Goal: Contribute content

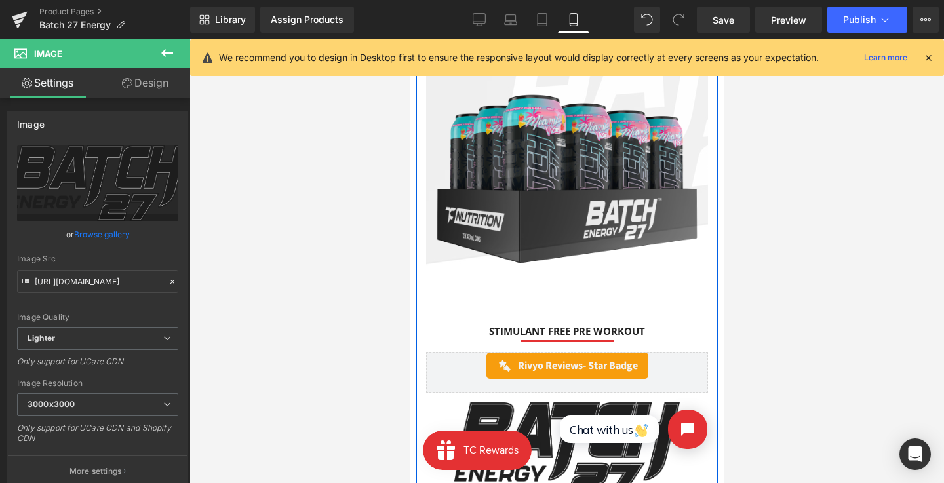
scroll to position [36, 0]
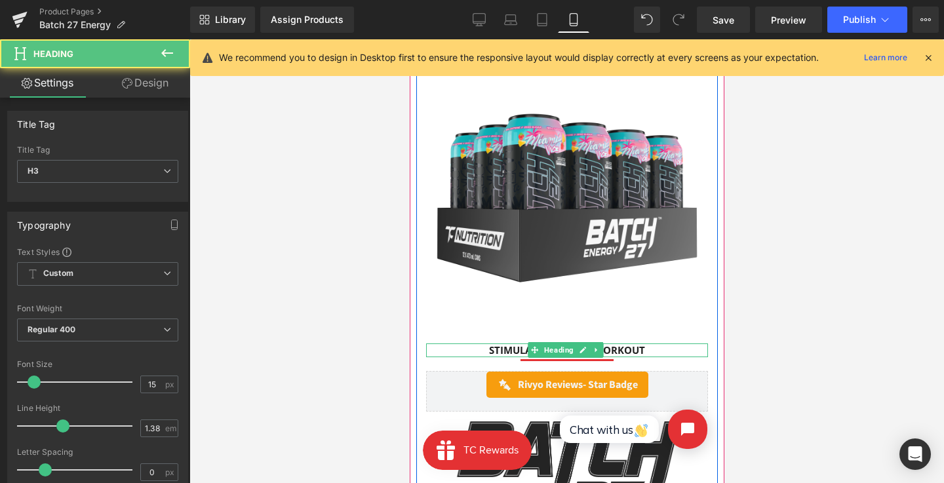
click at [589, 343] on div "STIMULANT FREE PRE WORKOUT Heading" at bounding box center [566, 350] width 282 height 14
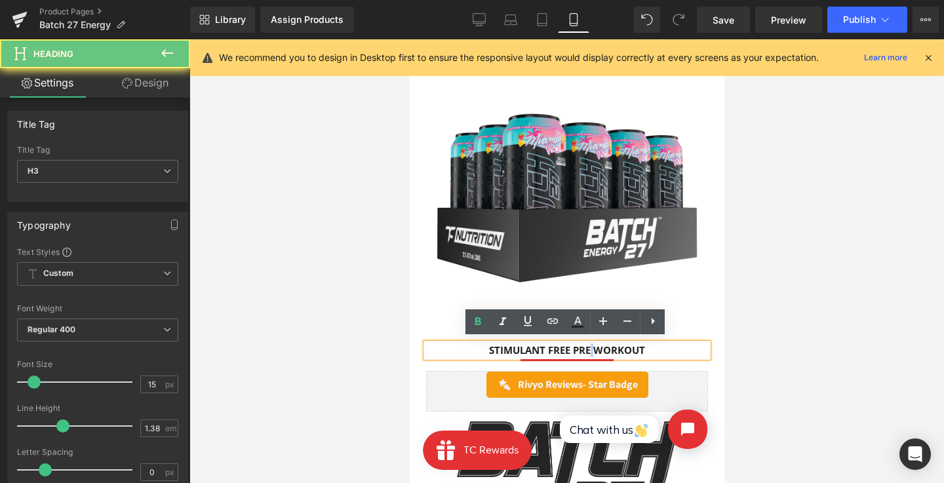
click at [589, 343] on h3 "STIMULANT FREE PRE WORKOUT" at bounding box center [566, 350] width 282 height 14
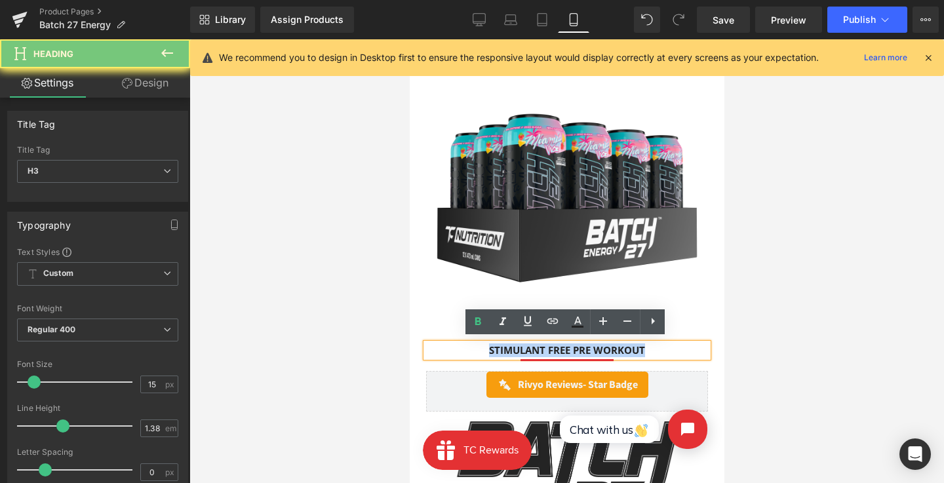
click at [589, 343] on h3 "STIMULANT FREE PRE WORKOUT" at bounding box center [566, 350] width 282 height 14
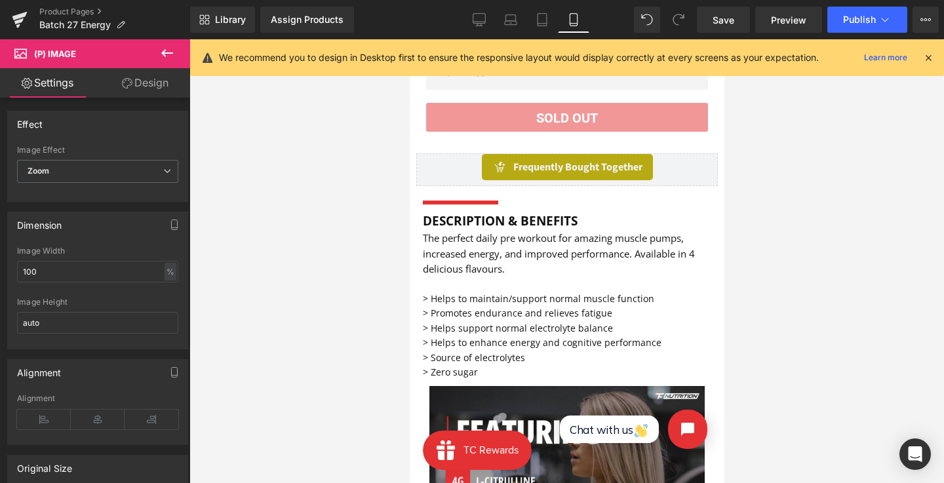
scroll to position [585, 0]
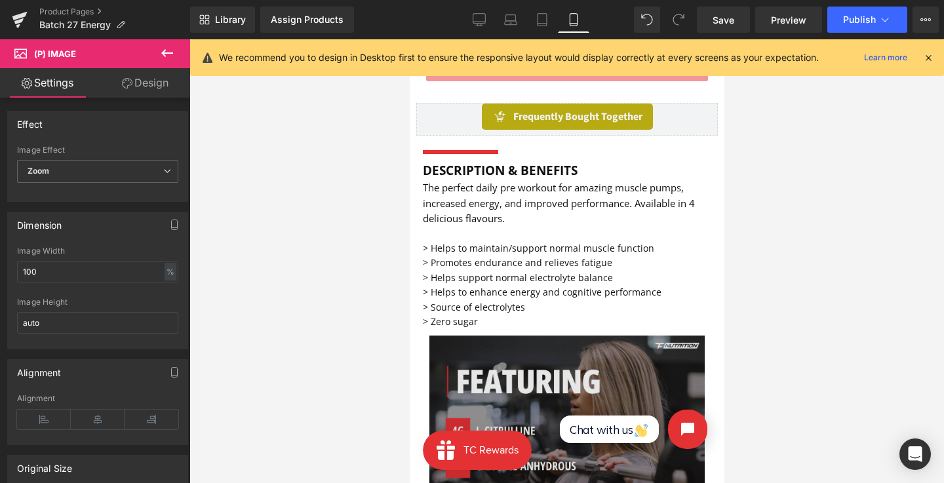
click at [527, 391] on img at bounding box center [566, 473] width 275 height 275
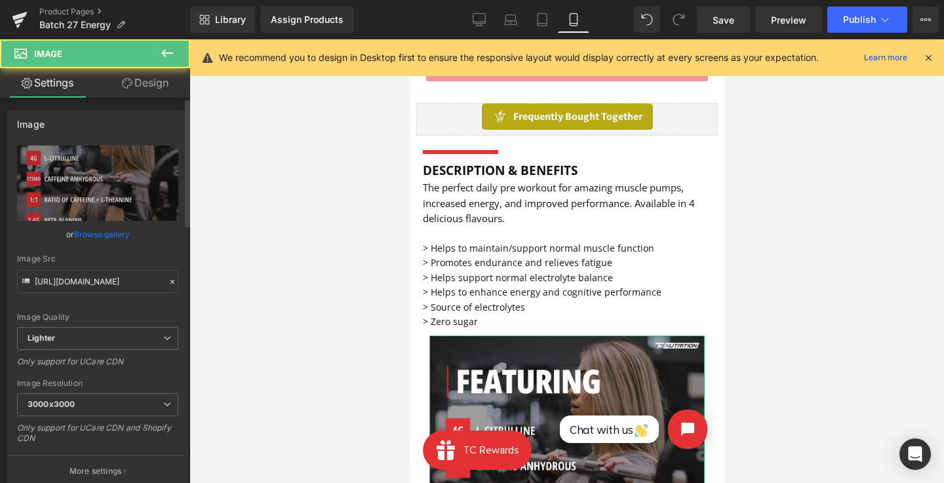
click at [106, 238] on link "Browse gallery" at bounding box center [102, 234] width 56 height 23
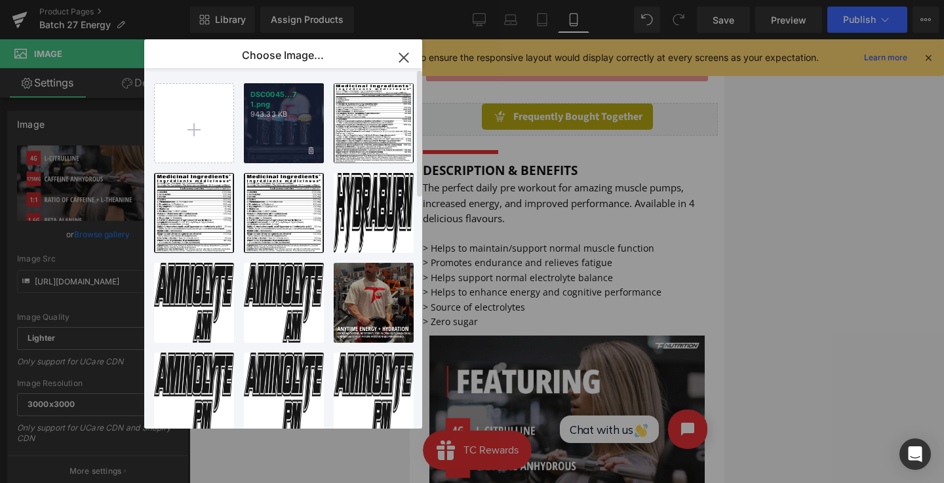
click at [250, 147] on div "DSC0045...7 1.png 943.33 KB" at bounding box center [284, 123] width 80 height 80
type input "[URL][DOMAIN_NAME]"
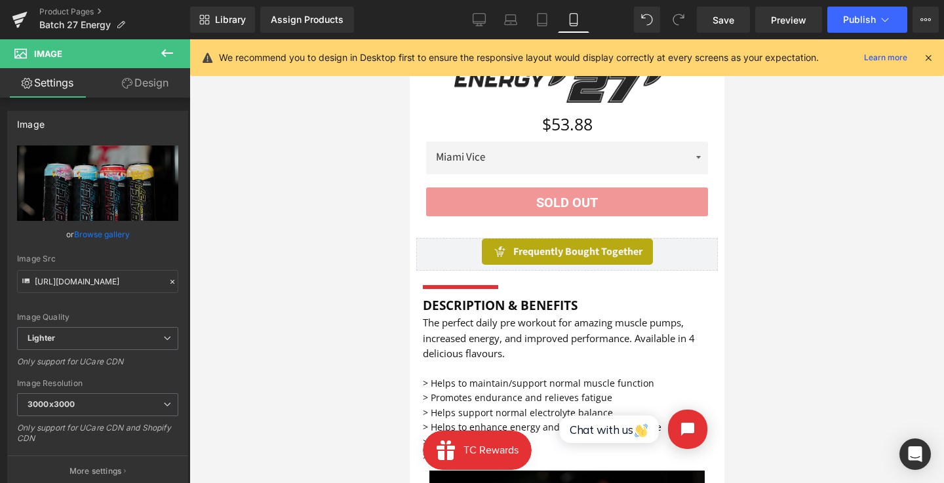
scroll to position [391, 0]
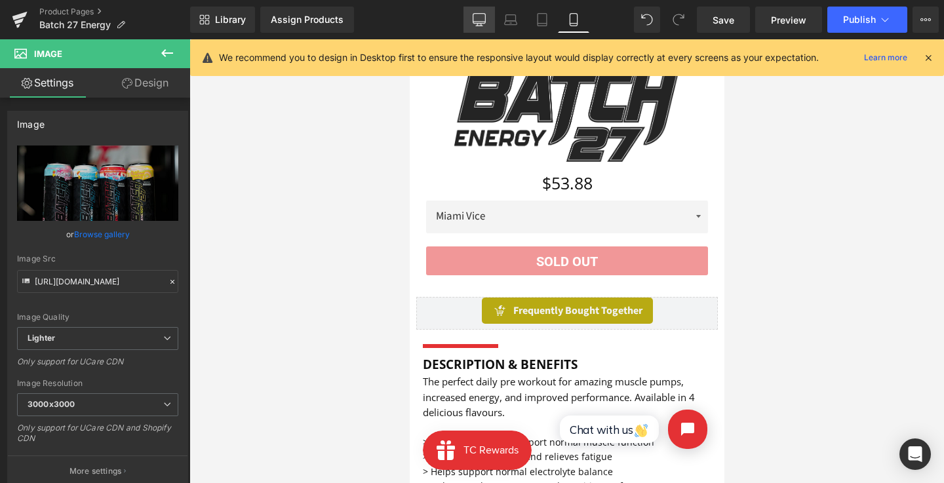
click at [486, 14] on link "Desktop" at bounding box center [478, 20] width 31 height 26
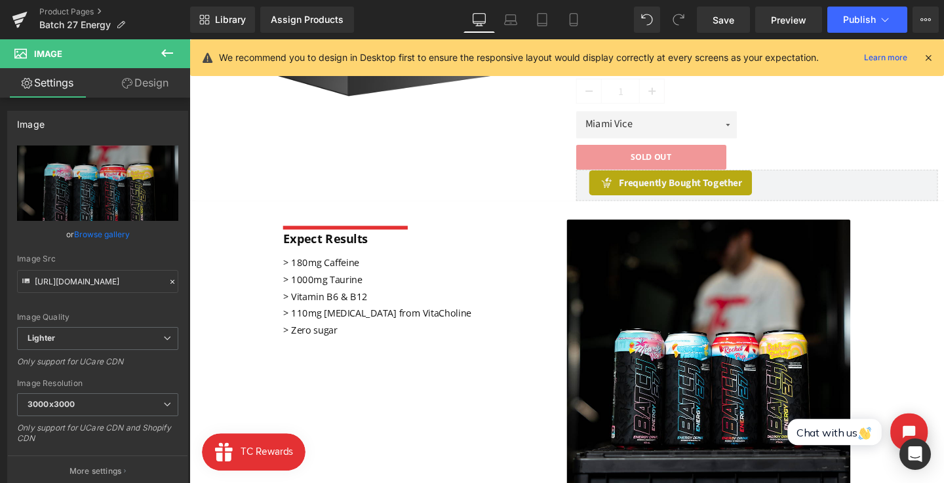
scroll to position [387, 0]
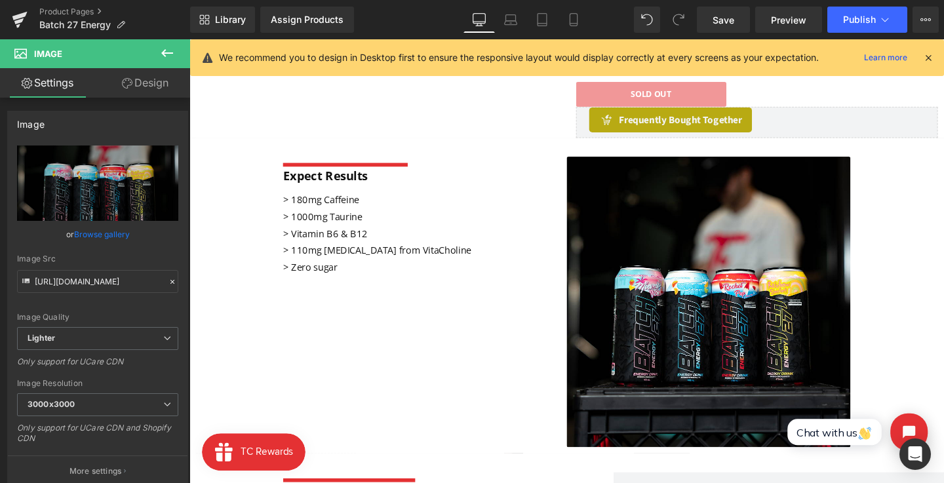
click at [303, 284] on div "> 180mg Caffeine > 1000mg Taurine > Vitamin B6 & B12 > 110mg [MEDICAL_DATA] fro…" at bounding box center [404, 243] width 233 height 88
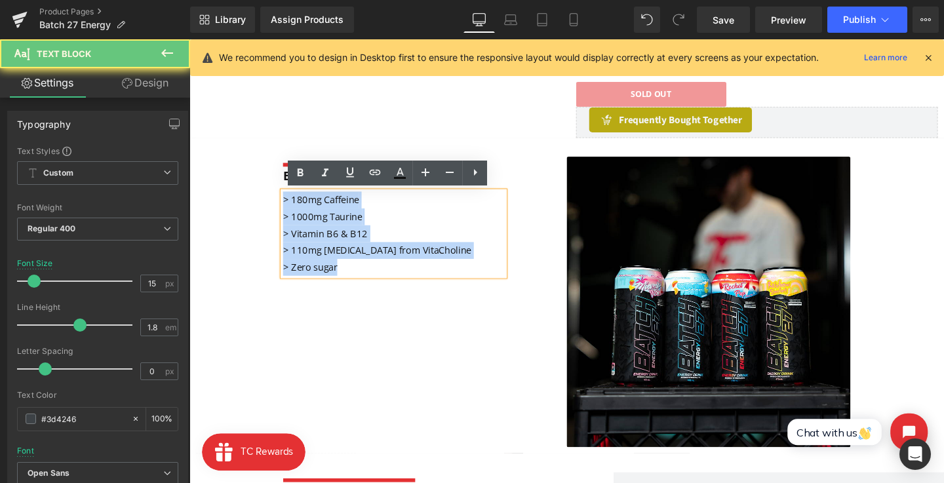
drag, startPoint x: 358, startPoint y: 277, endPoint x: 266, endPoint y: 198, distance: 120.9
click at [266, 198] on div "Separator Expect Results Text Block > 180mg Caffeine > 1000mg Taurine > Vitamin…" at bounding box center [585, 309] width 793 height 332
copy div "> 180mg Caffeine > 1000mg Taurine > Vitamin B6 & B12 > 110mg [MEDICAL_DATA] fro…"
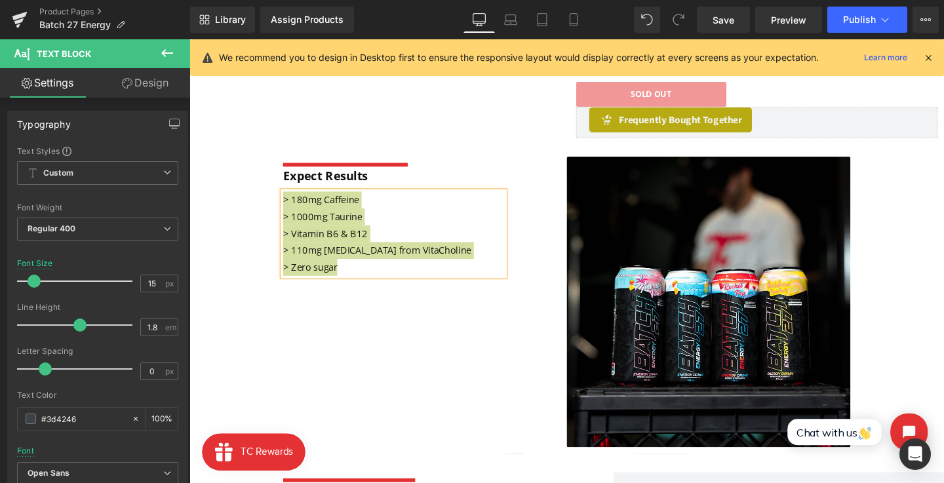
click at [579, 22] on icon at bounding box center [573, 19] width 13 height 13
type input "14"
type input "100"
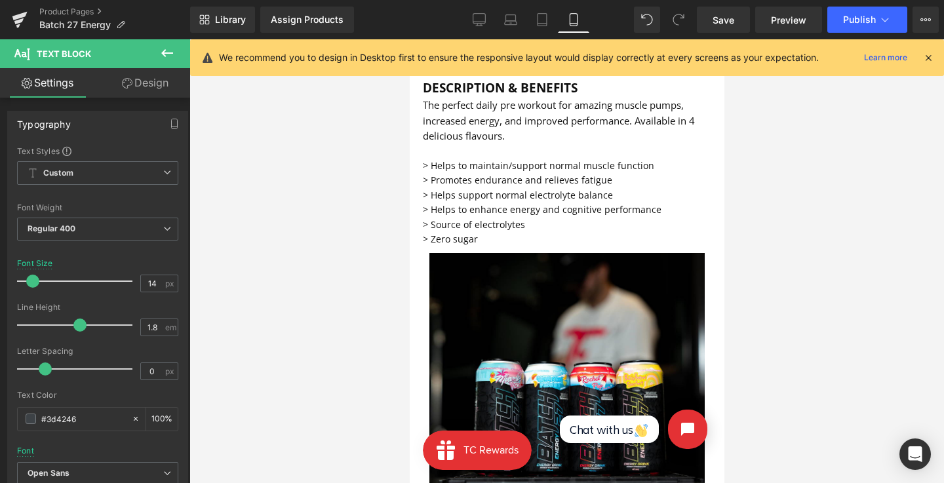
scroll to position [636, 0]
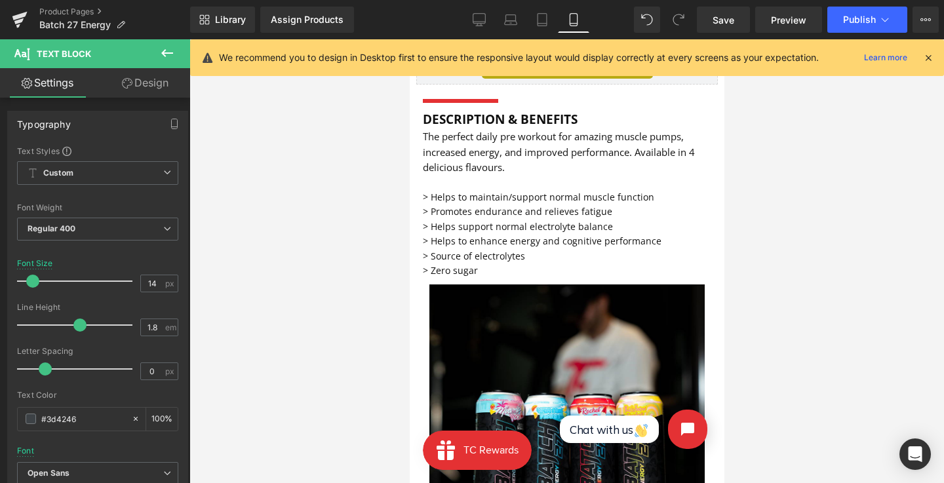
click at [534, 210] on span "> Helps to maintain/support normal muscle function > Promotes endurance and rel…" at bounding box center [537, 204] width 231 height 27
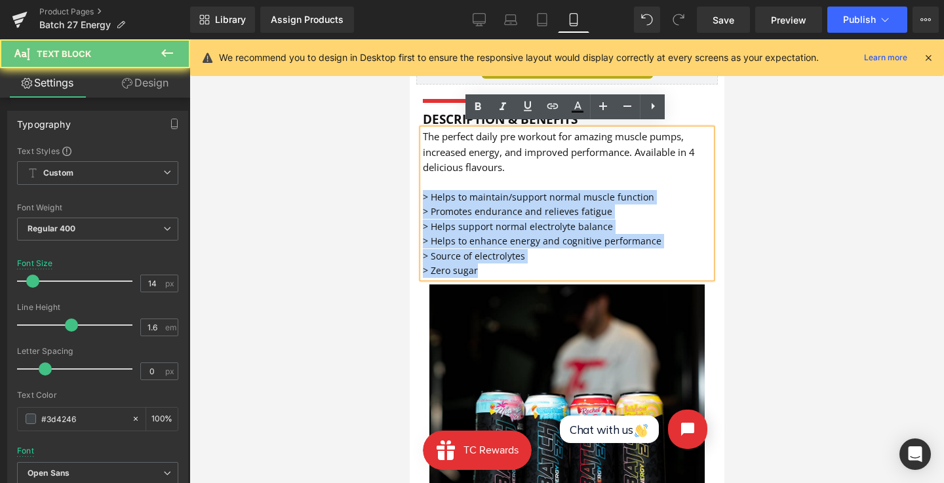
drag, startPoint x: 485, startPoint y: 267, endPoint x: 408, endPoint y: 192, distance: 107.1
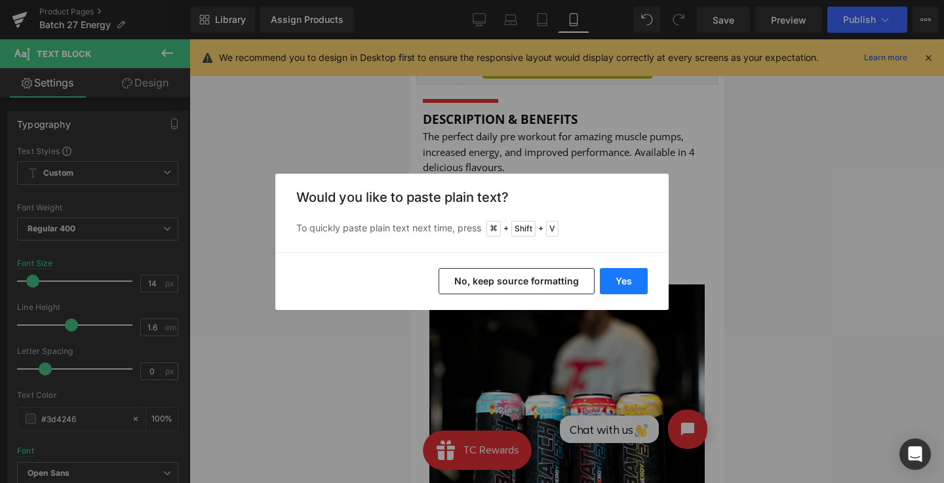
drag, startPoint x: 554, startPoint y: 286, endPoint x: 621, endPoint y: 279, distance: 67.2
click at [621, 279] on div "Yes No, keep source formatting" at bounding box center [471, 281] width 393 height 58
click at [621, 279] on button "Yes" at bounding box center [624, 281] width 48 height 26
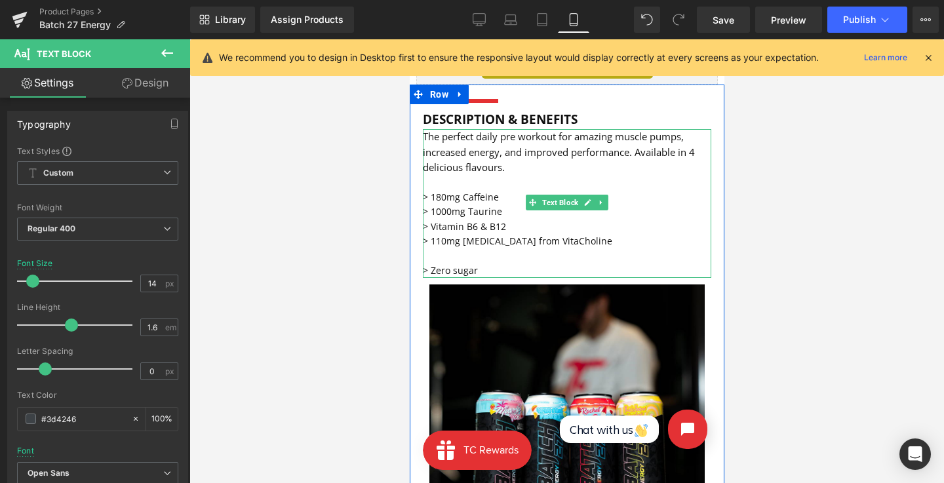
scroll to position [598, 0]
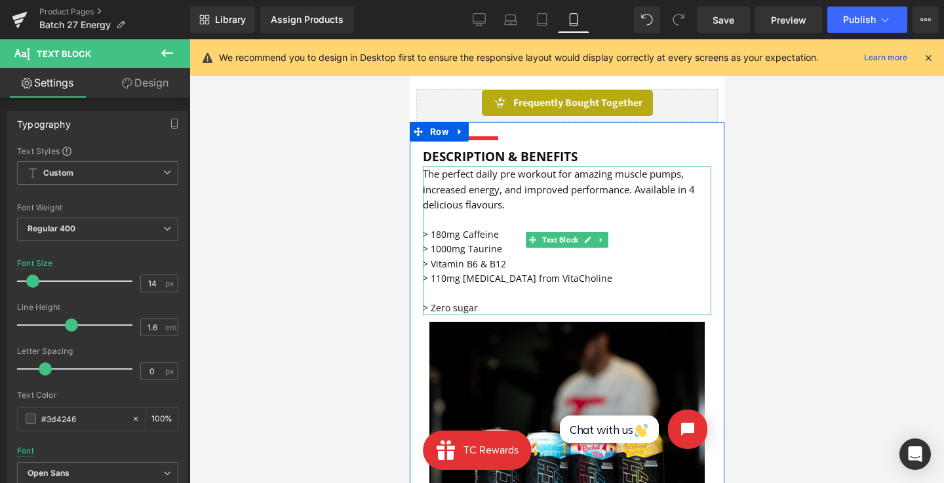
click at [456, 278] on p "> 110mg [MEDICAL_DATA] from VitaCholine" at bounding box center [566, 278] width 288 height 14
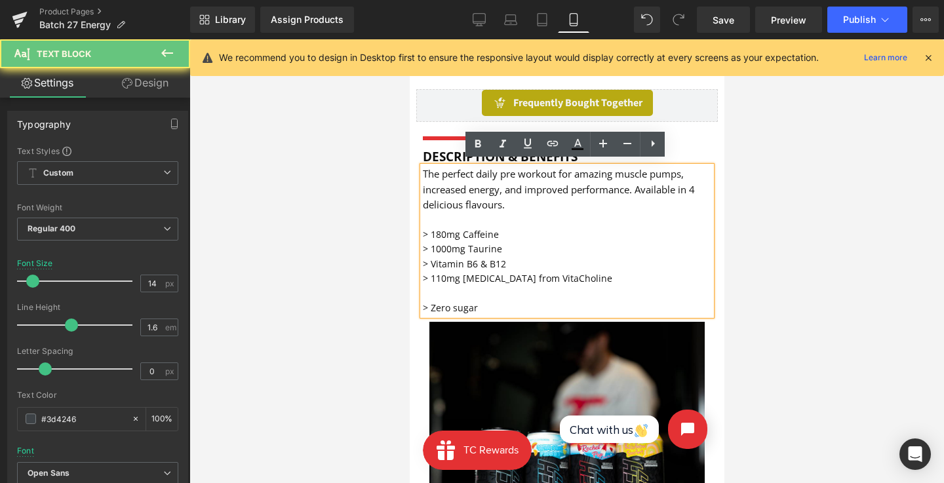
click at [451, 287] on p at bounding box center [566, 293] width 288 height 14
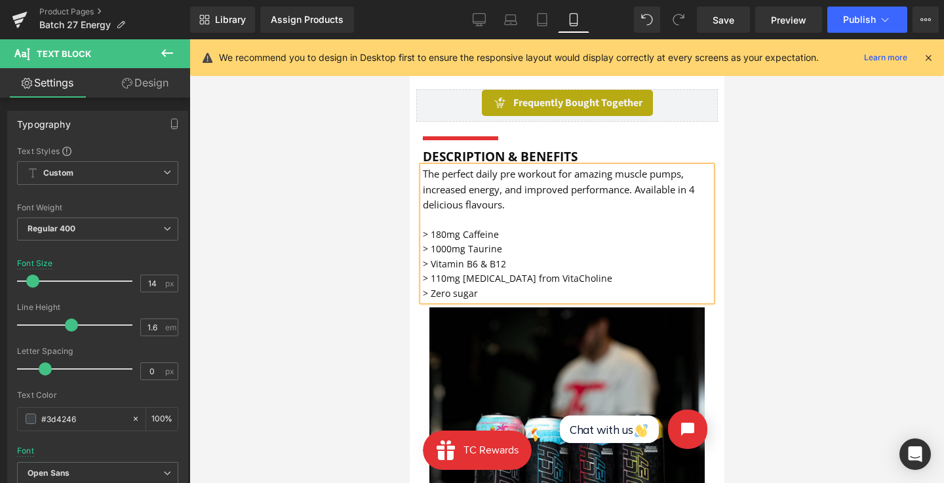
scroll to position [560, 0]
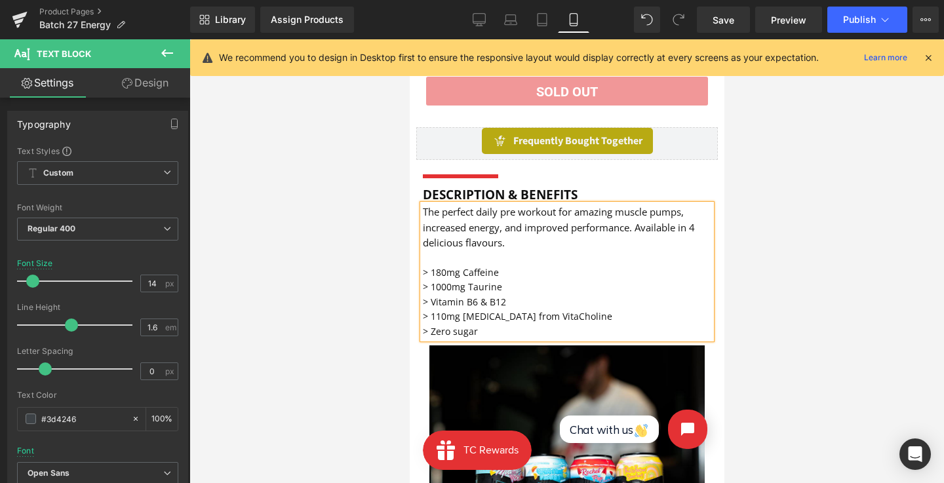
click at [461, 237] on span "The perfect daily pre workout for amazing muscle pumps, increased energy, and i…" at bounding box center [558, 227] width 272 height 44
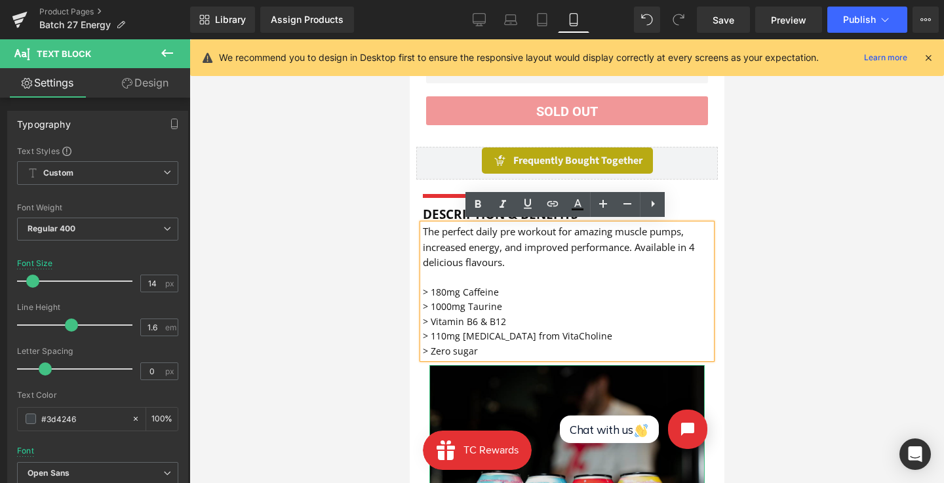
scroll to position [538, 0]
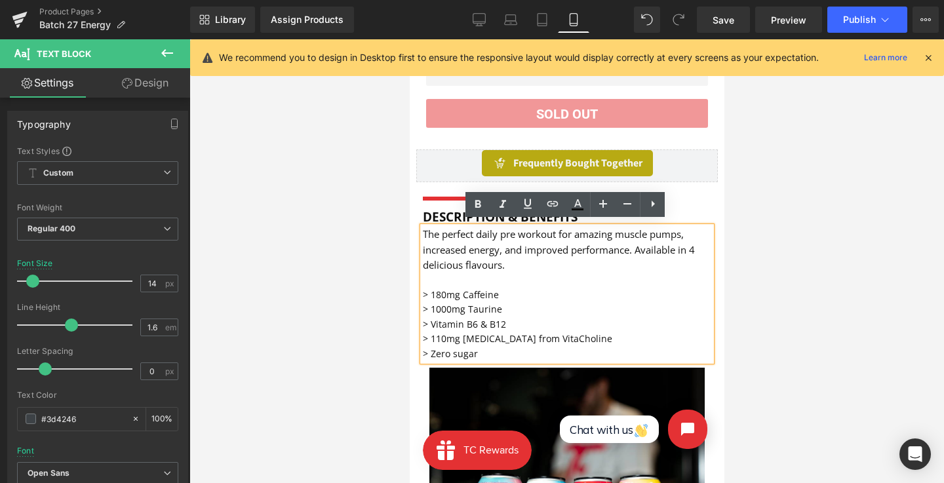
click at [583, 278] on p at bounding box center [566, 280] width 288 height 14
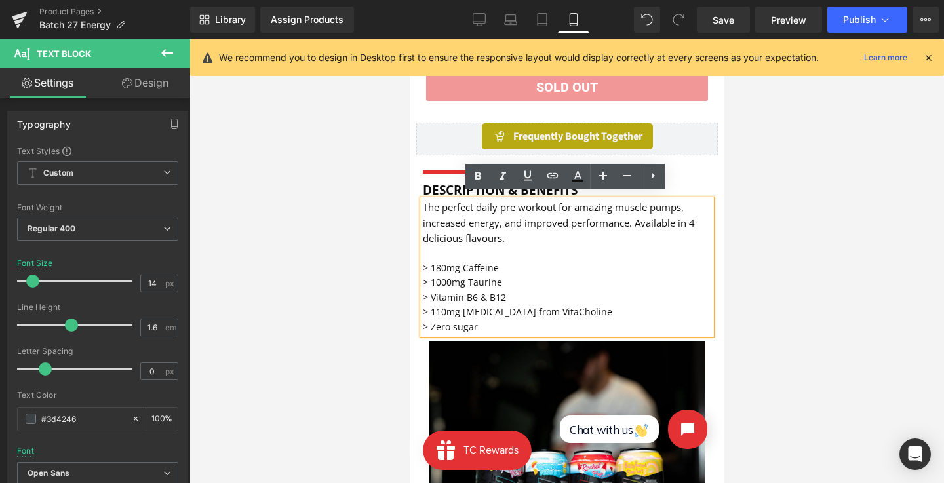
scroll to position [560, 0]
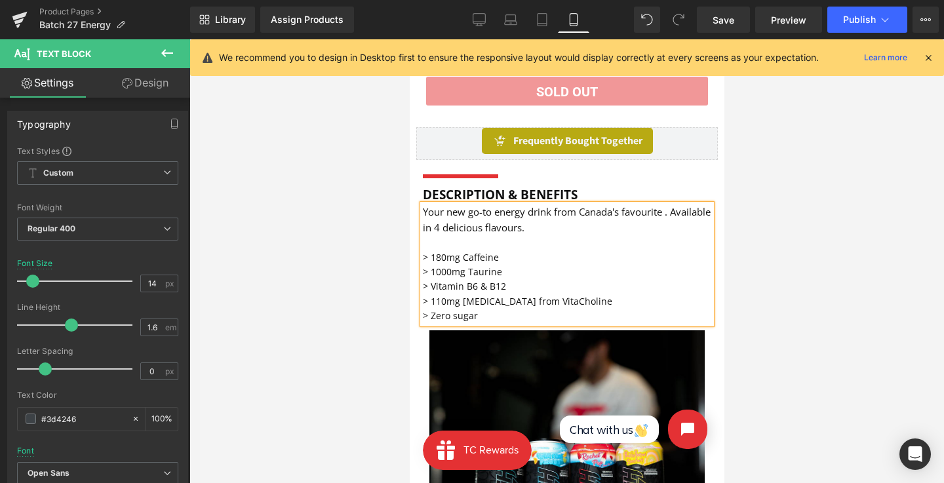
scroll to position [503, 0]
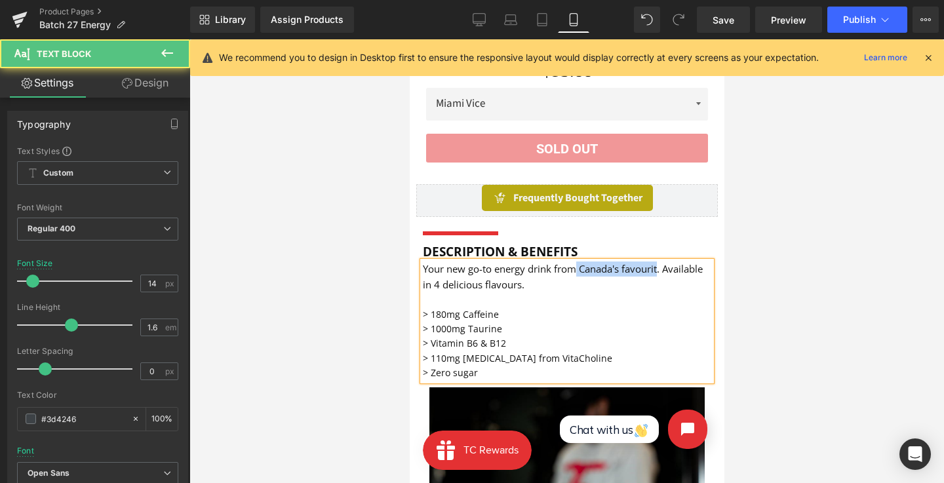
drag, startPoint x: 656, startPoint y: 263, endPoint x: 575, endPoint y: 265, distance: 81.3
click at [575, 265] on span "Your new go-to energy drink from Canada's favourit. Available in 4 delicious fl…" at bounding box center [562, 276] width 280 height 28
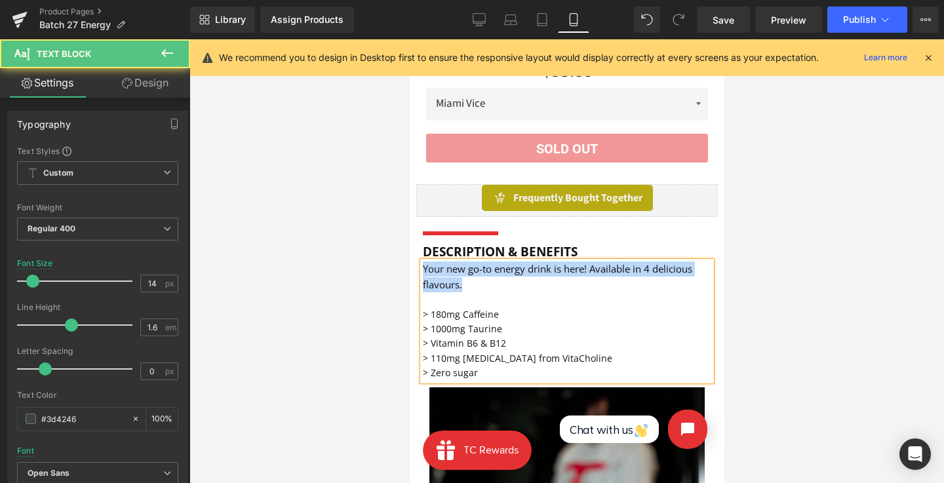
drag, startPoint x: 503, startPoint y: 288, endPoint x: 803, endPoint y: 297, distance: 299.7
copy span "Your new go-to energy drink is here! Available in 4 delicious flavours."
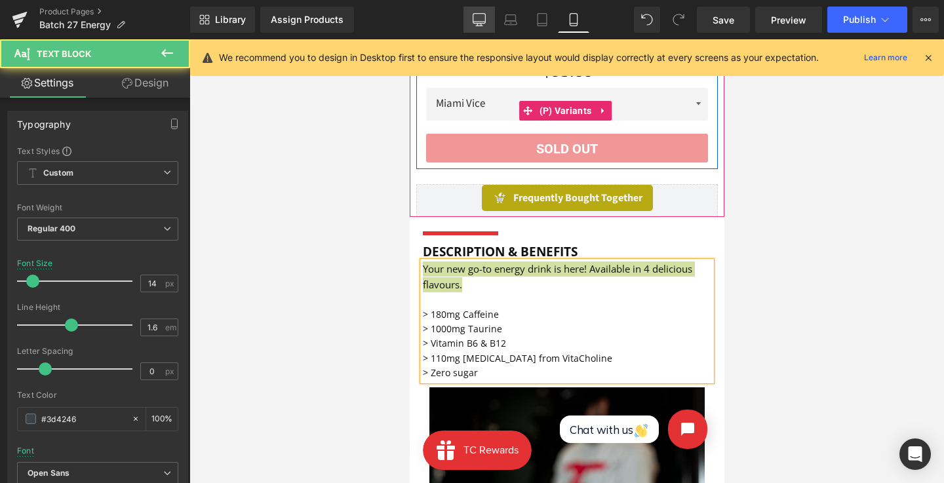
click at [471, 13] on link "Desktop" at bounding box center [478, 20] width 31 height 26
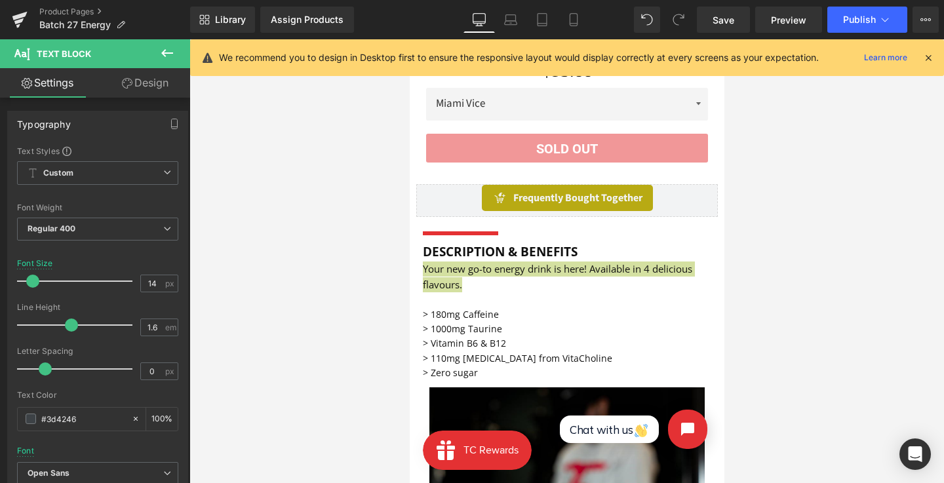
type input "15"
type input "100"
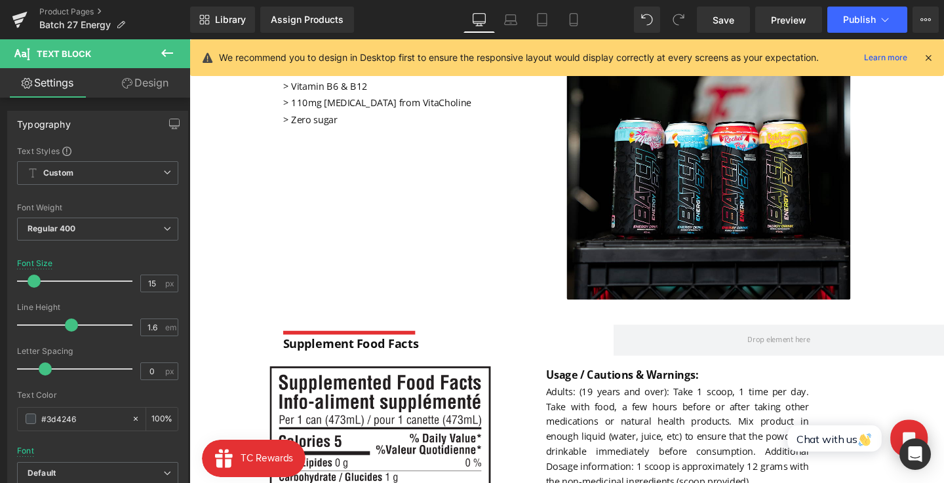
scroll to position [0, 0]
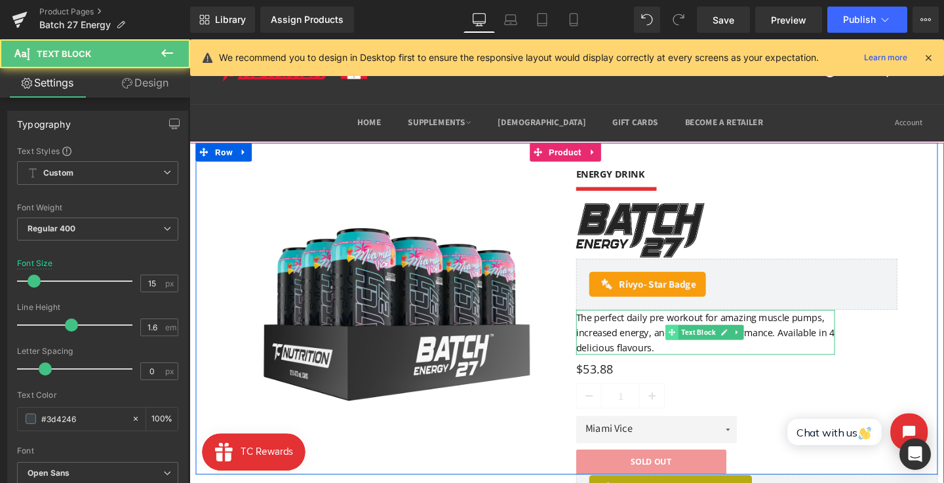
click at [693, 349] on div "The perfect daily pre workout for amazing muscle pumps, increased energy, and i…" at bounding box center [732, 347] width 272 height 47
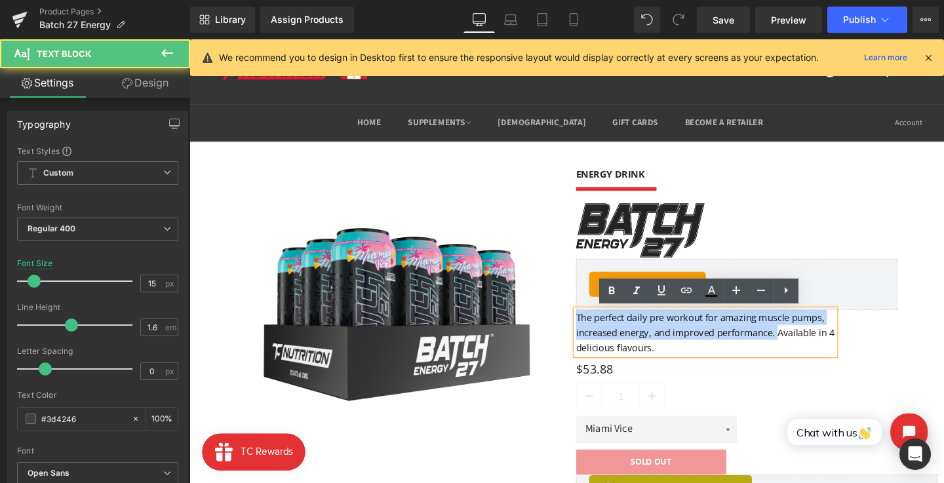
drag, startPoint x: 639, startPoint y: 339, endPoint x: 585, endPoint y: 329, distance: 55.3
click at [586, 329] on div "ENERGY DRINK Heading Separator Image Rivyo - Star Badge Rivyo The perfect daily…" at bounding box center [764, 322] width 357 height 349
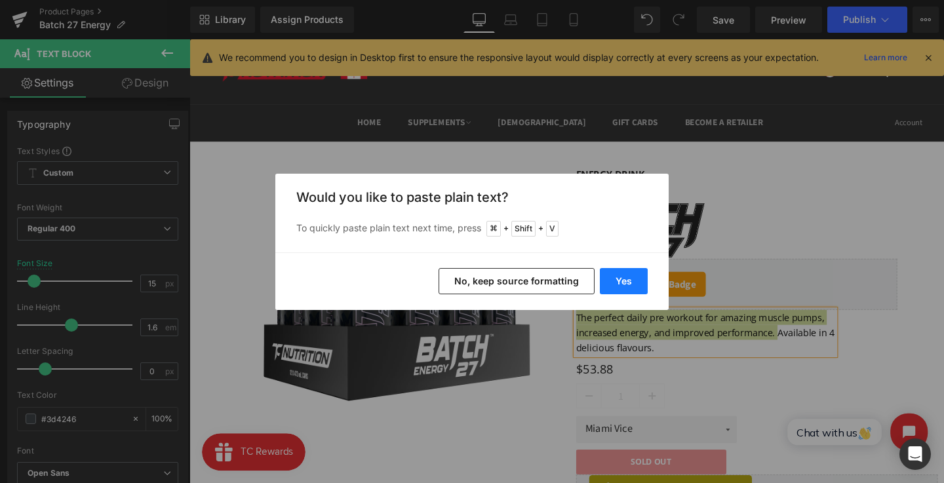
click at [613, 287] on button "Yes" at bounding box center [624, 281] width 48 height 26
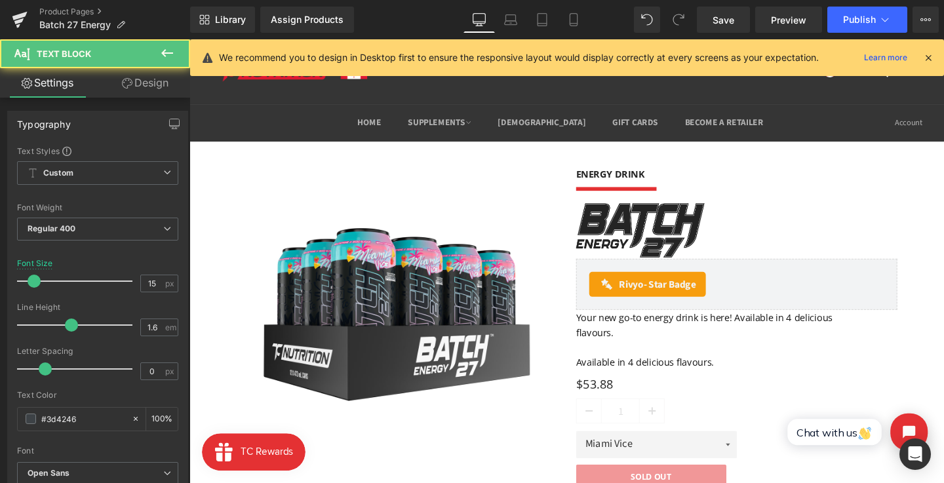
click at [651, 343] on font "Your new go-to energy drink is here! Available in 4 delicious flavours." at bounding box center [730, 339] width 269 height 29
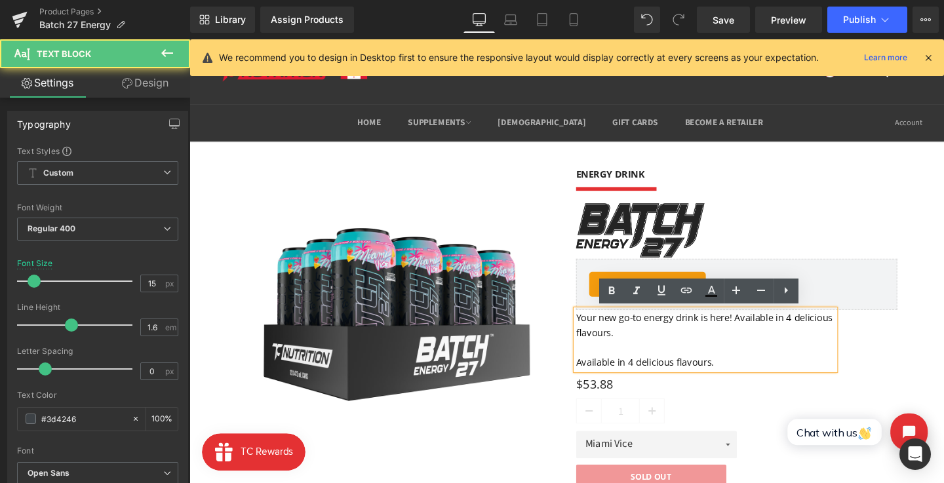
click at [612, 364] on p at bounding box center [732, 363] width 272 height 16
drag, startPoint x: 768, startPoint y: 382, endPoint x: 586, endPoint y: 350, distance: 184.4
click at [586, 350] on div "ENERGY DRINK Heading Separator Image Rivyo - Star Badge Rivyo Your new go-to en…" at bounding box center [764, 330] width 357 height 364
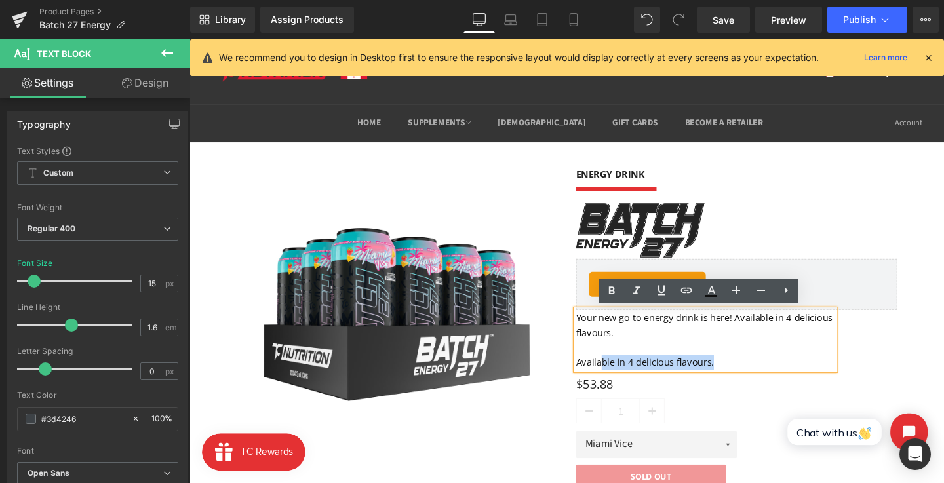
drag, startPoint x: 623, startPoint y: 374, endPoint x: 748, endPoint y: 399, distance: 127.6
click at [748, 399] on div "ENERGY DRINK Heading Separator Image Rivyo - Star Badge Rivyo Your new go-to en…" at bounding box center [764, 330] width 357 height 364
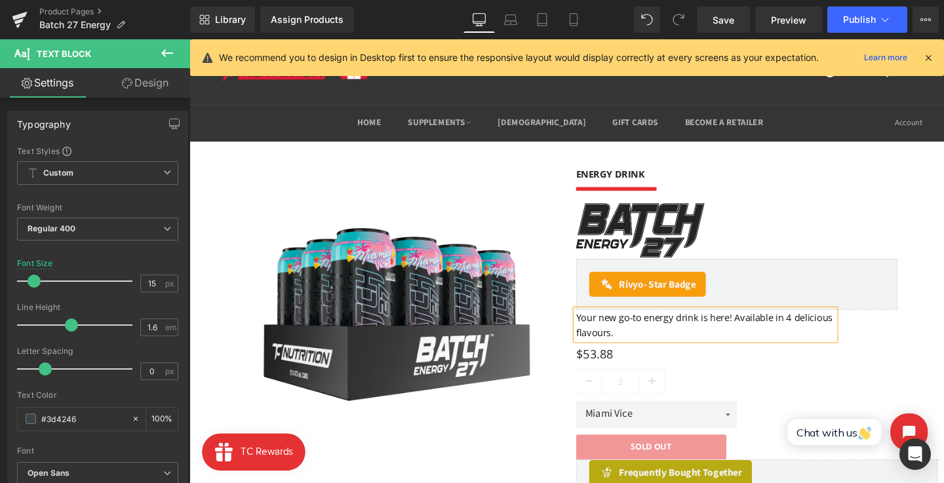
click at [921, 56] on div "We recommend you to design in Desktop first to ensure the responsive layout wou…" at bounding box center [571, 58] width 704 height 16
click at [923, 56] on icon at bounding box center [928, 58] width 12 height 12
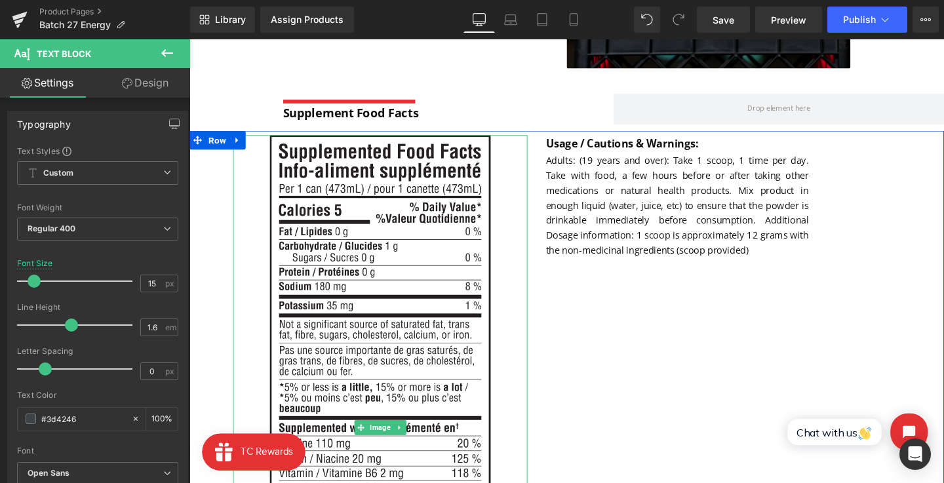
scroll to position [718, 0]
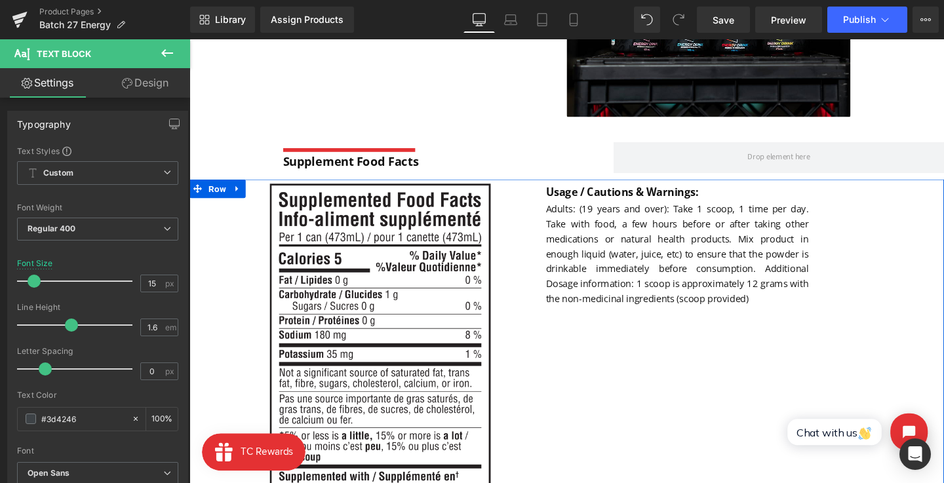
click at [657, 279] on font "Adults: (19 years and over): Take 1 scoop, 1 time per day. Take with food, a fe…" at bounding box center [702, 264] width 277 height 107
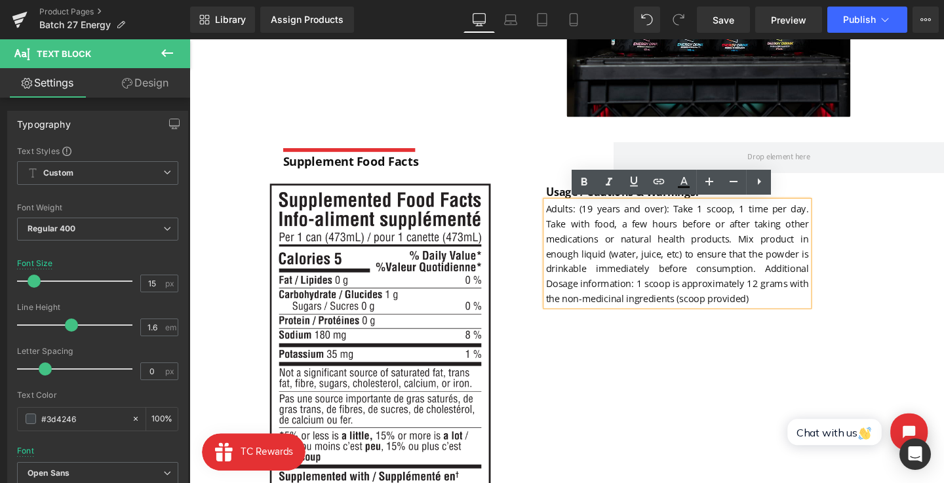
click at [661, 267] on font "Adults: (19 years and over): Take 1 scoop, 1 time per day. Take with food, a fe…" at bounding box center [702, 264] width 277 height 107
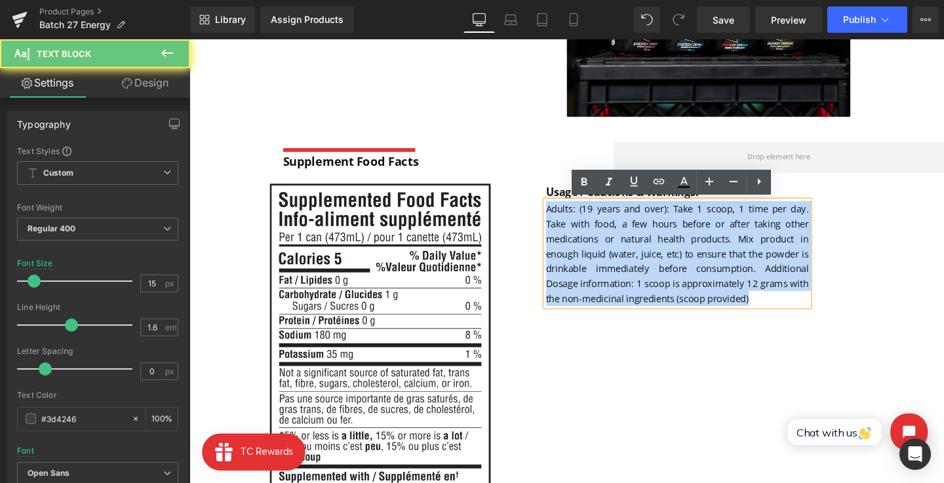
drag, startPoint x: 821, startPoint y: 320, endPoint x: 556, endPoint y: 220, distance: 282.5
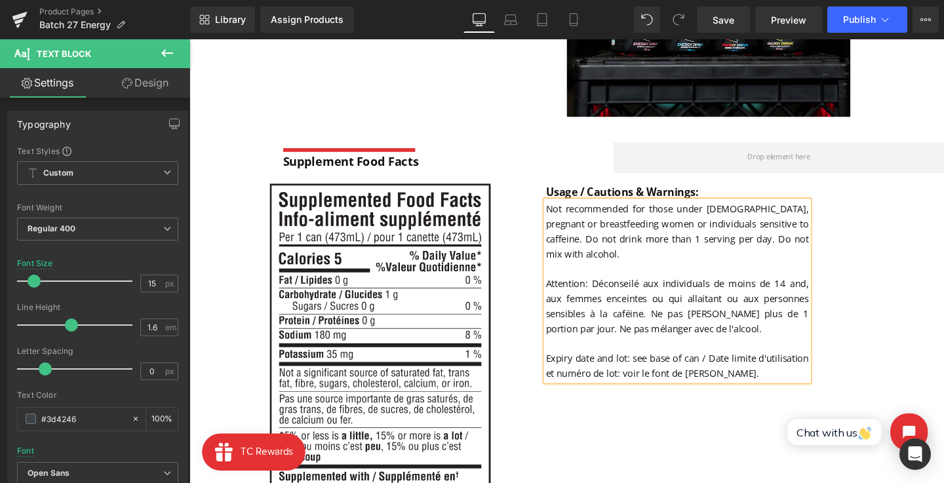
click at [781, 395] on p "Not recommended for those under [DEMOGRAPHIC_DATA], pregnant or breastfeeding w…" at bounding box center [702, 304] width 277 height 189
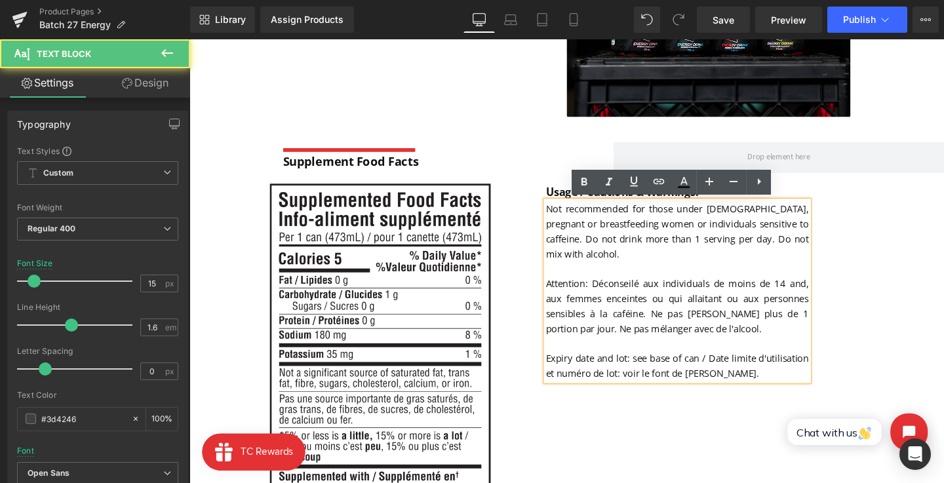
click at [894, 269] on div "Usage / Cautions & Warnings: Text Block Not recommended for those under [DEMOGR…" at bounding box center [751, 294] width 309 height 206
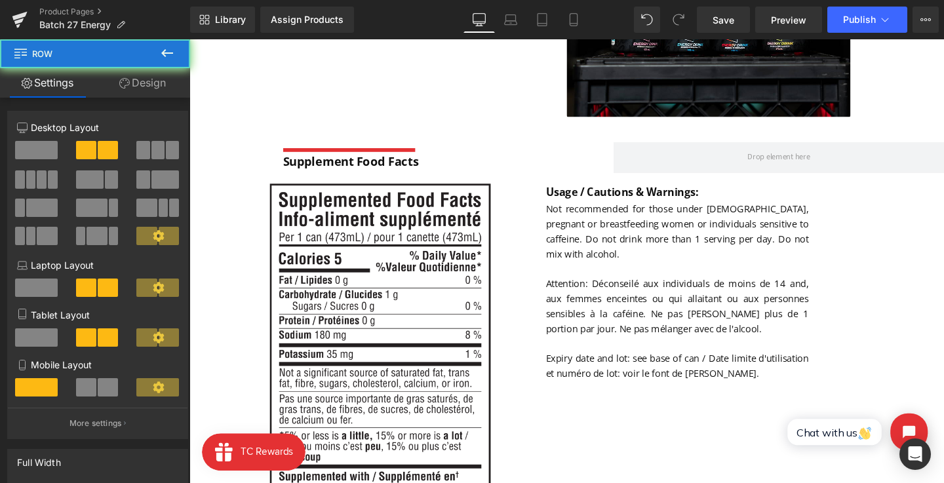
click at [809, 290] on font "Not recommended for those under [DEMOGRAPHIC_DATA], pregnant or breastfeeding w…" at bounding box center [702, 304] width 277 height 186
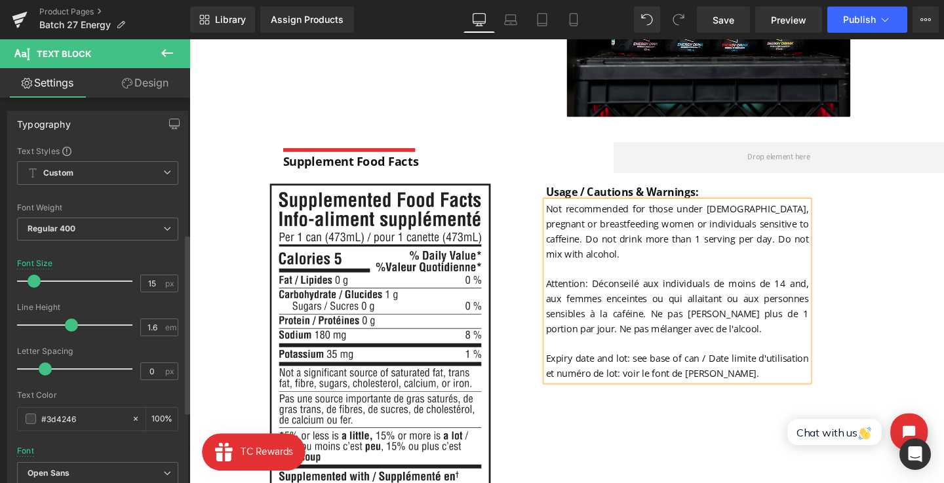
scroll to position [291, 0]
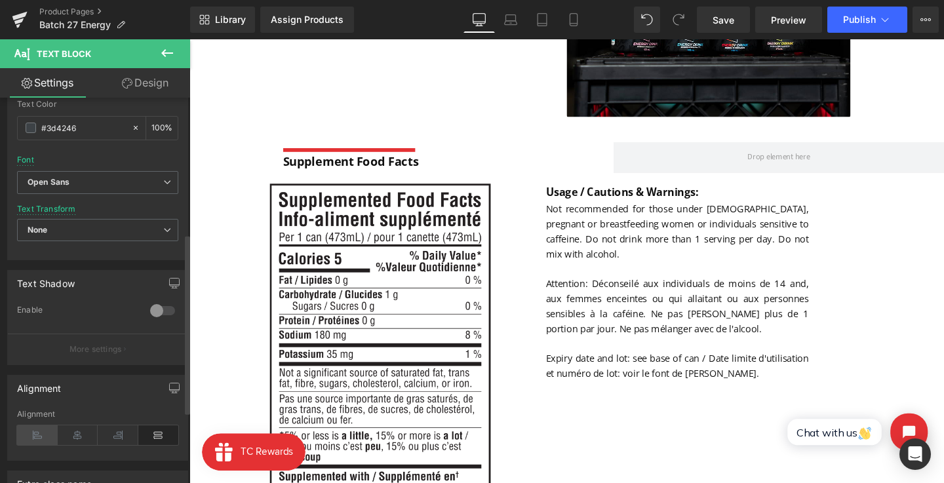
click at [47, 433] on icon at bounding box center [37, 435] width 41 height 20
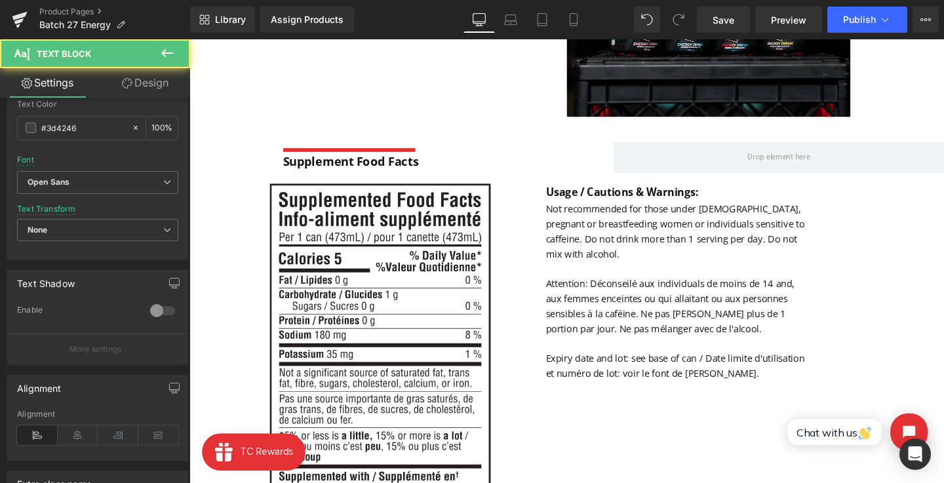
click at [682, 335] on p "Not recommended for those under [DEMOGRAPHIC_DATA], pregnant or breastfeeding w…" at bounding box center [702, 304] width 277 height 189
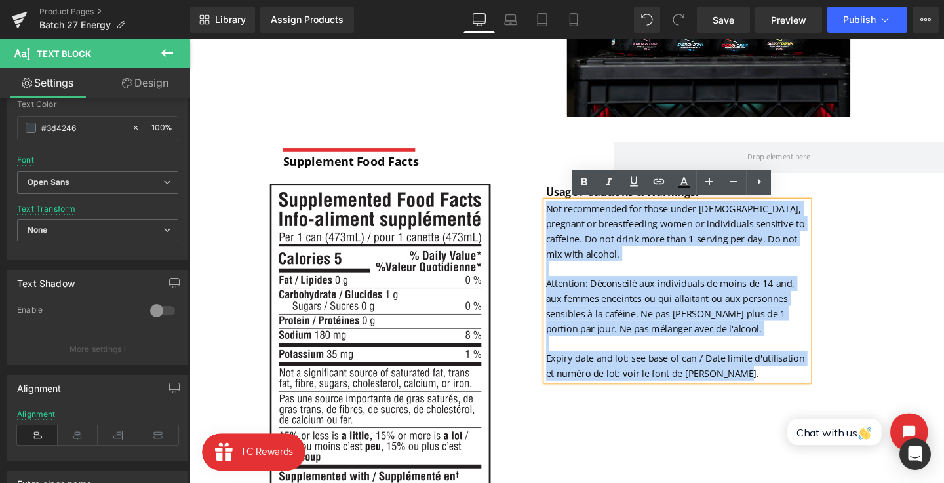
drag, startPoint x: 632, startPoint y: 316, endPoint x: 564, endPoint y: 216, distance: 120.9
click at [564, 216] on p "Not recommended for those under [DEMOGRAPHIC_DATA], pregnant or breastfeeding w…" at bounding box center [702, 304] width 277 height 189
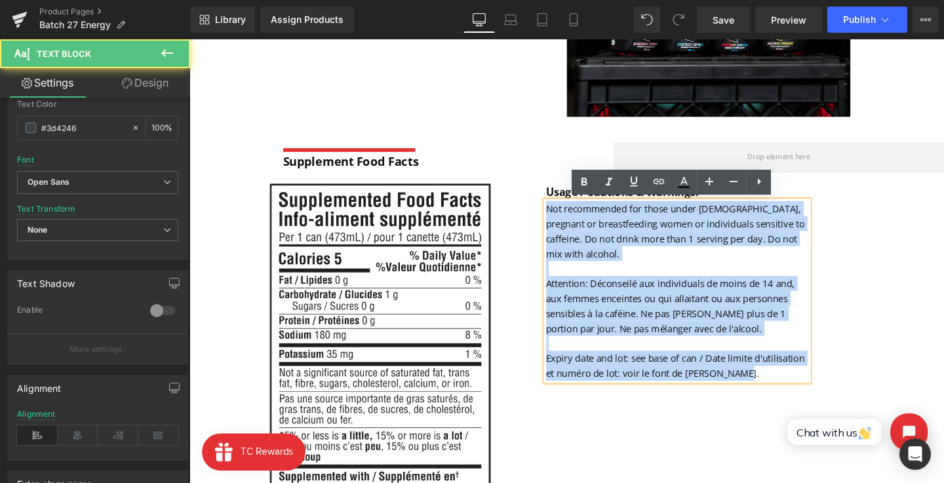
copy font "Not recommended for those under [DEMOGRAPHIC_DATA], pregnant or breastfeeding w…"
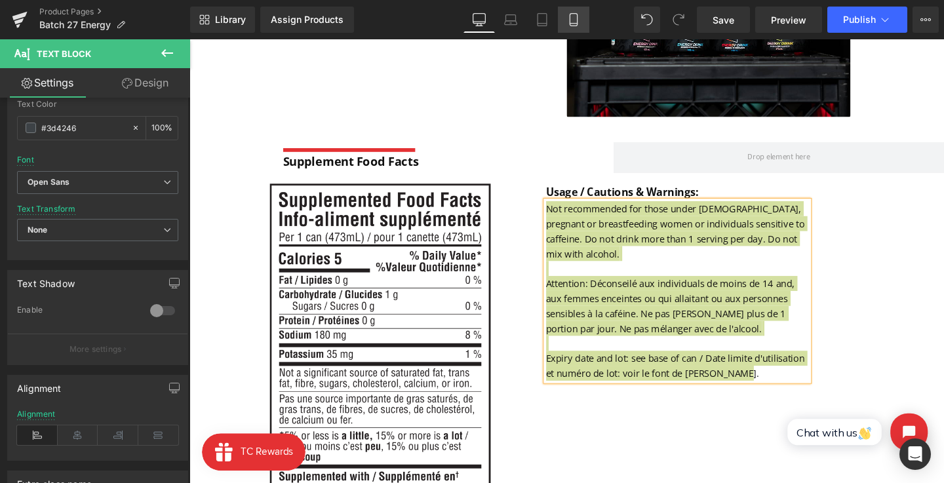
click at [571, 28] on link "Mobile" at bounding box center [573, 20] width 31 height 26
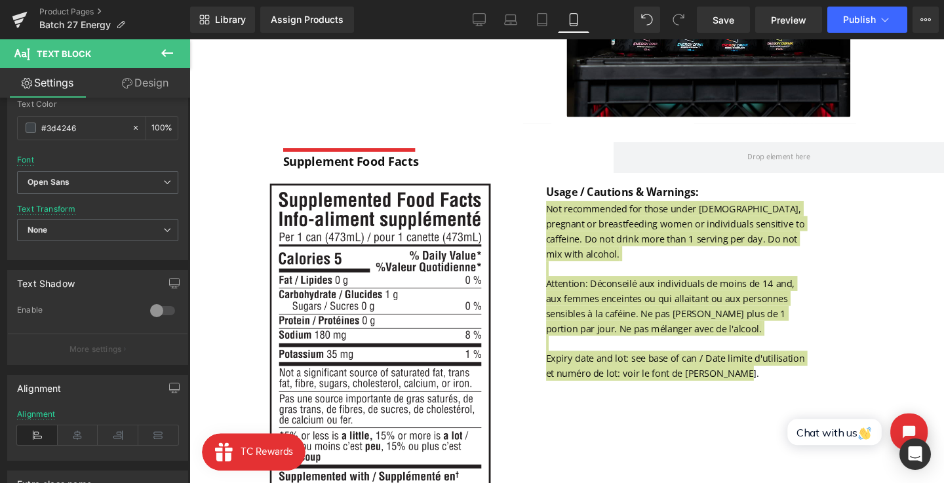
type input "14"
type input "100"
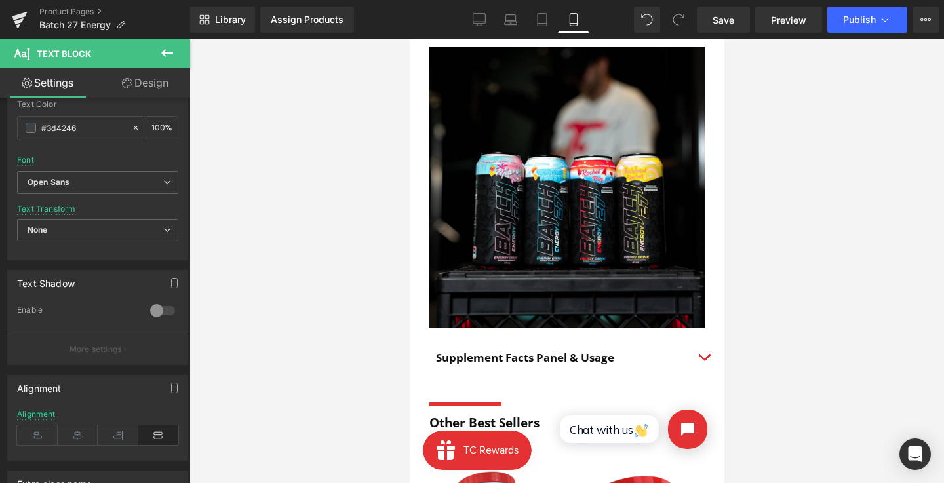
scroll to position [915, 0]
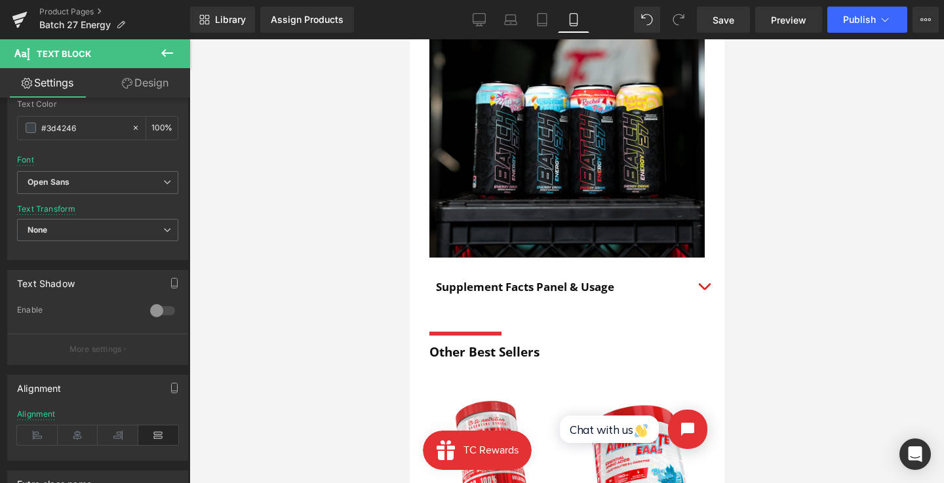
click at [704, 285] on button "button" at bounding box center [703, 286] width 26 height 37
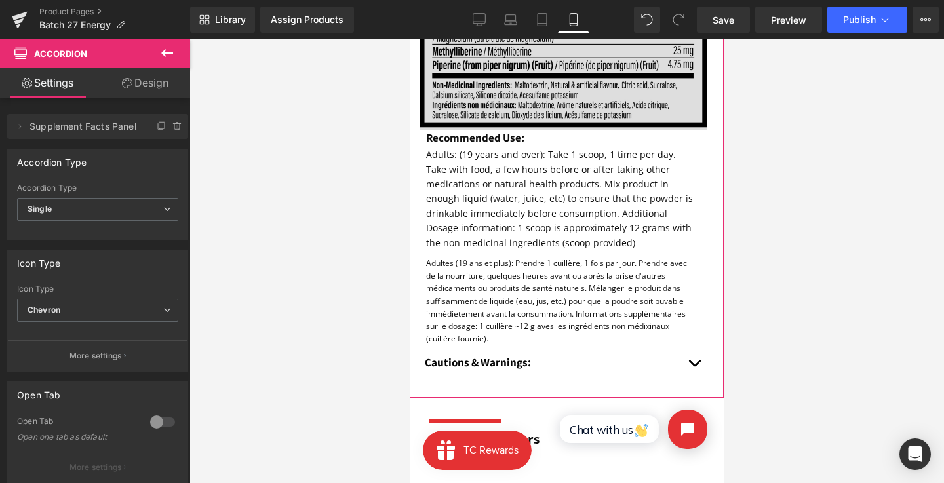
scroll to position [1418, 0]
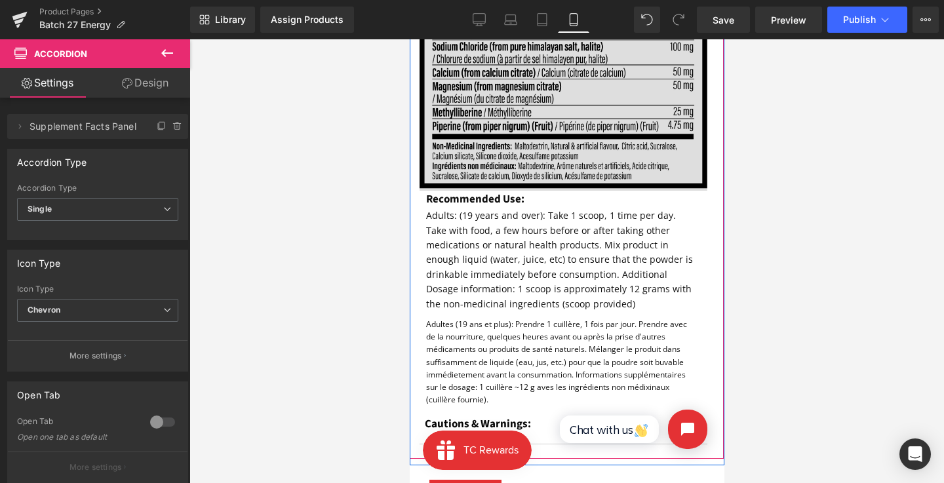
click at [535, 157] on img at bounding box center [563, 2] width 288 height 378
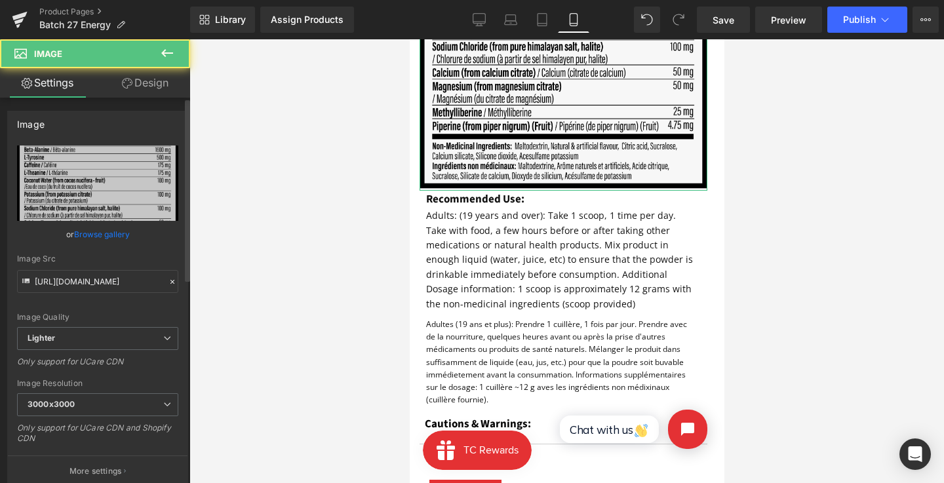
click at [91, 237] on link "Browse gallery" at bounding box center [102, 234] width 56 height 23
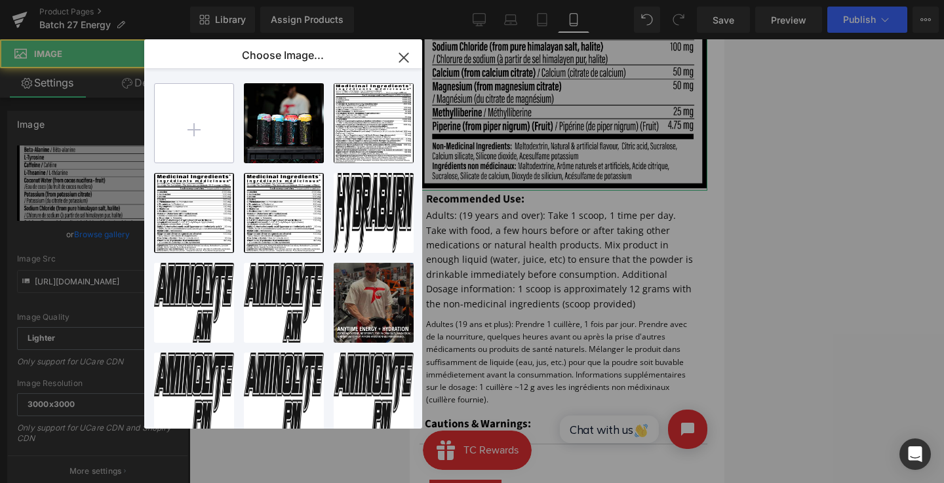
click at [177, 107] on input "file" at bounding box center [194, 123] width 79 height 79
type input "C:\fakepath\SPF new 1.png"
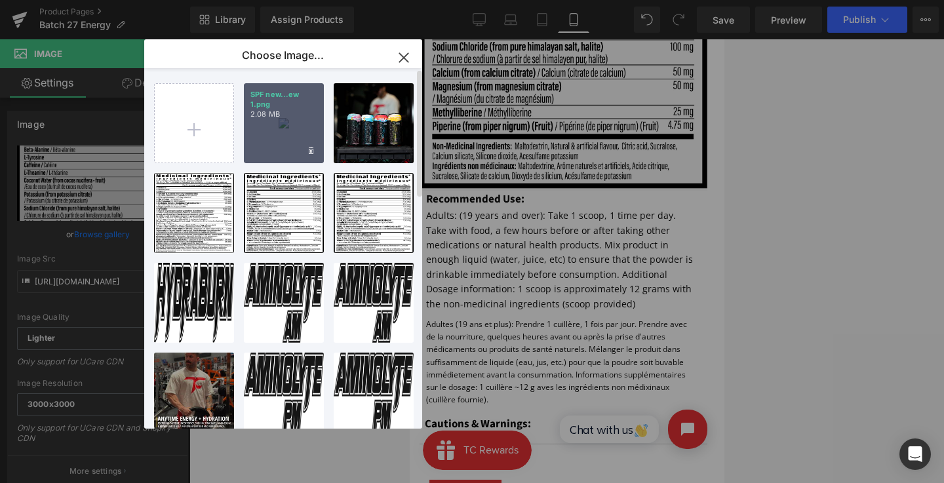
click at [269, 140] on div "SPF new...ew 1.png 2.08 MB" at bounding box center [284, 123] width 80 height 80
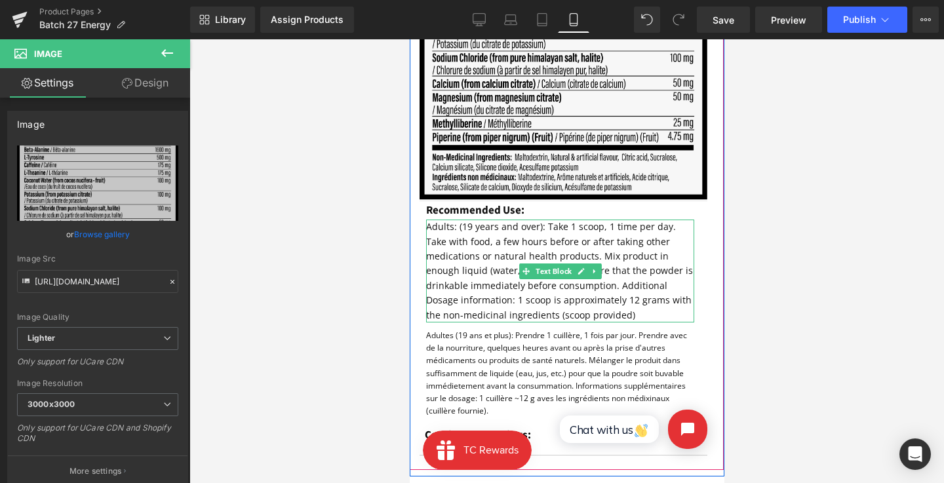
scroll to position [1407, 0]
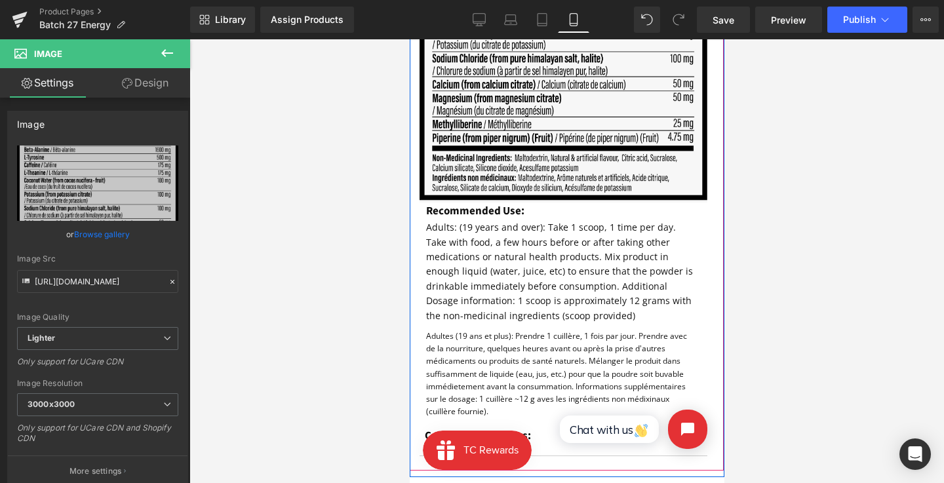
click at [102, 235] on link "Browse gallery" at bounding box center [102, 234] width 56 height 23
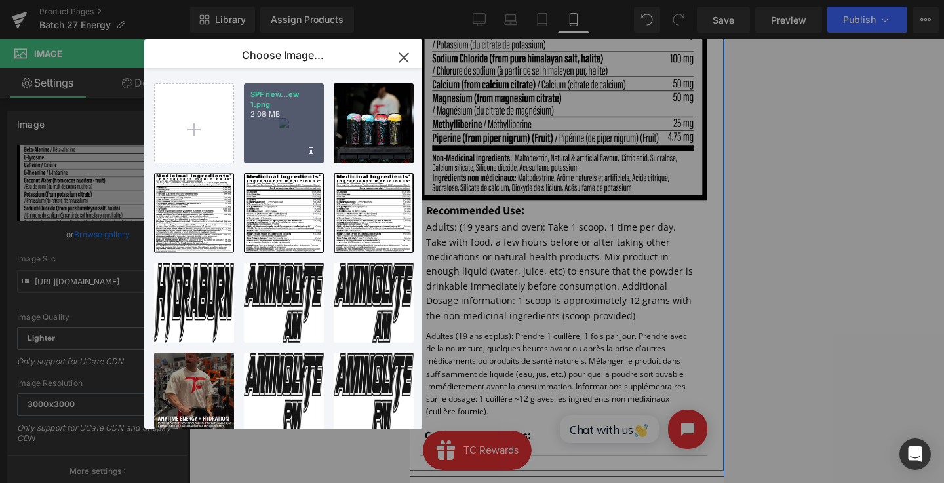
drag, startPoint x: 278, startPoint y: 133, endPoint x: 12, endPoint y: 106, distance: 267.5
click at [278, 133] on div "SPF new...ew 1.png 2.08 MB" at bounding box center [284, 123] width 80 height 80
type input "[URL][DOMAIN_NAME]"
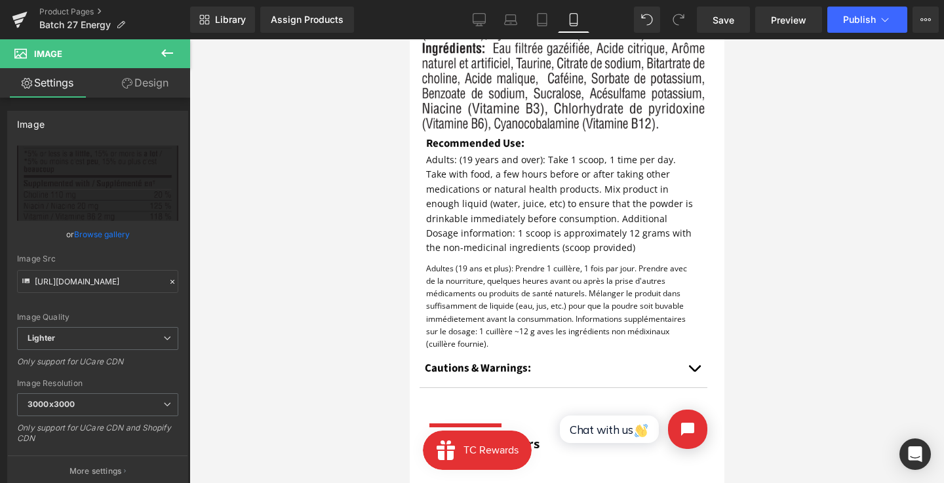
click at [513, 210] on font "Adults: (19 years and over): Take 1 scoop, 1 time per day. Take with food, a fe…" at bounding box center [558, 203] width 267 height 100
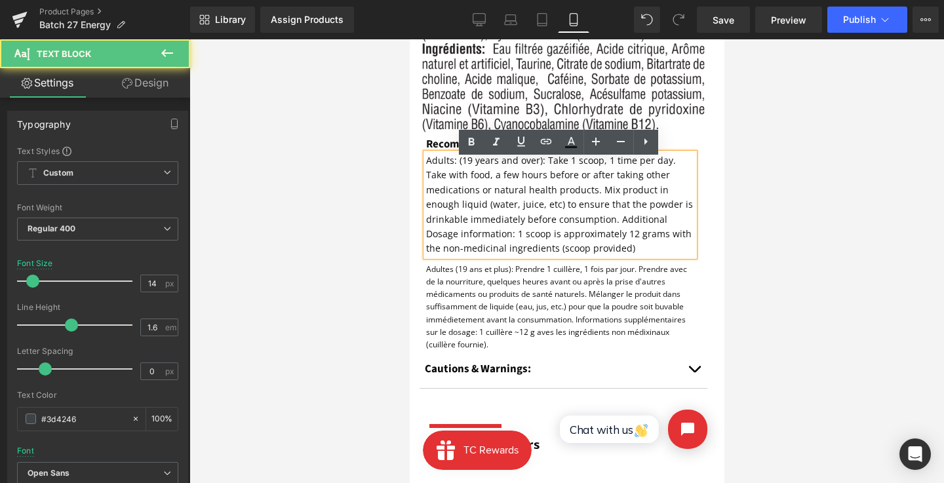
scroll to position [1846, 0]
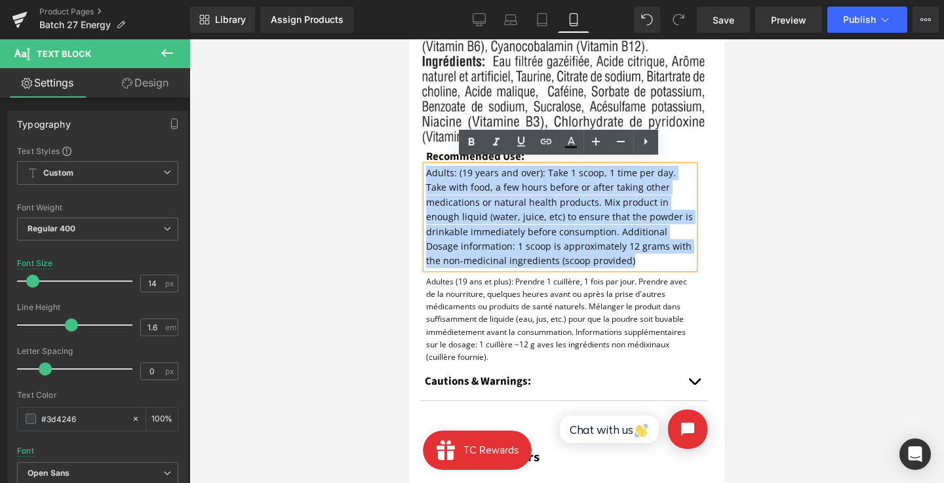
drag, startPoint x: 663, startPoint y: 263, endPoint x: 387, endPoint y: 143, distance: 300.5
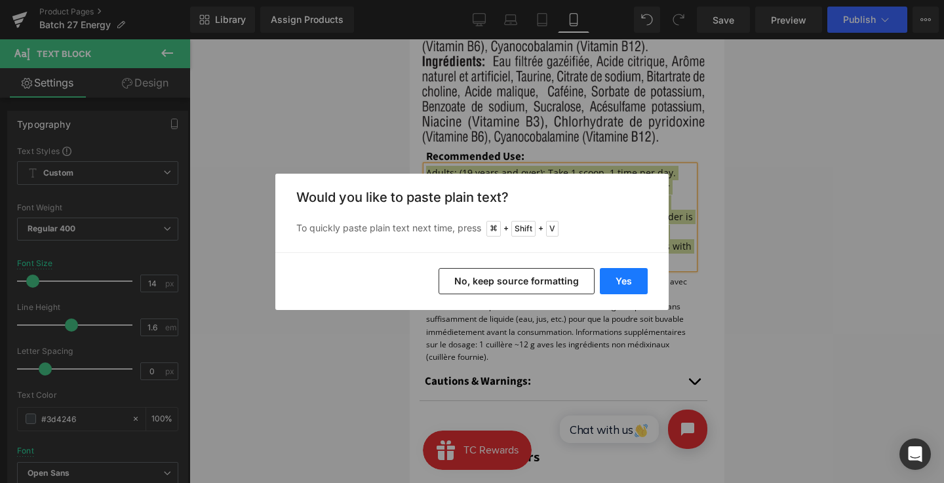
click at [634, 288] on button "Yes" at bounding box center [624, 281] width 48 height 26
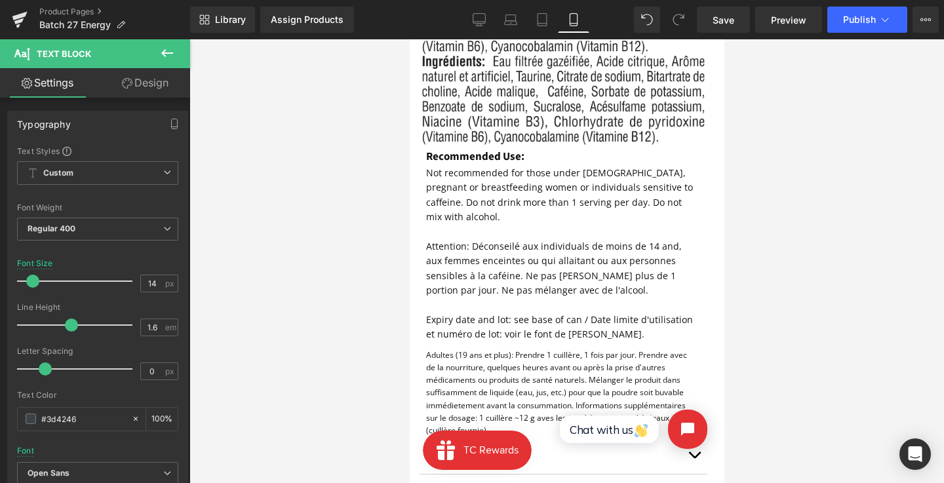
scroll to position [2010, 0]
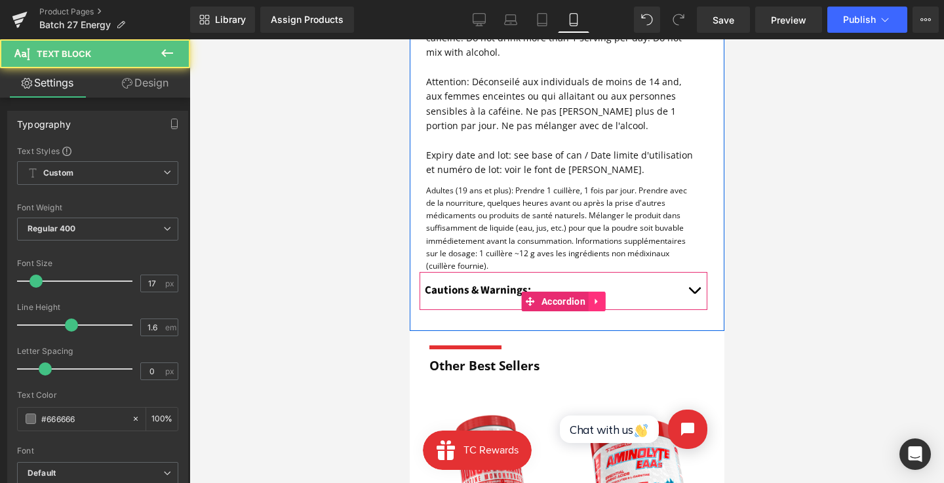
click at [597, 290] on div "Cautions & Warnings: Text Block STORE IN A COOL, DRY PLACE. DO NOT USE IF SAFET…" at bounding box center [563, 291] width 288 height 38
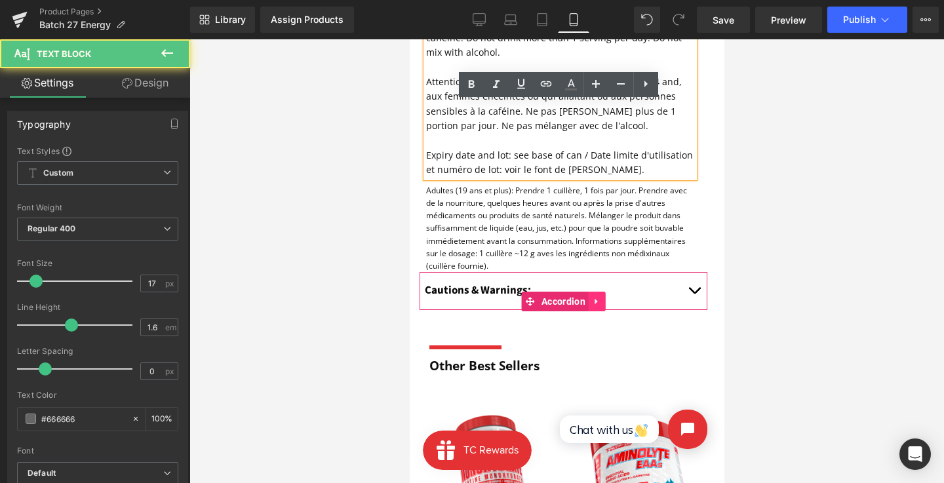
click at [598, 297] on icon at bounding box center [596, 302] width 9 height 10
click at [598, 292] on link at bounding box center [604, 302] width 17 height 20
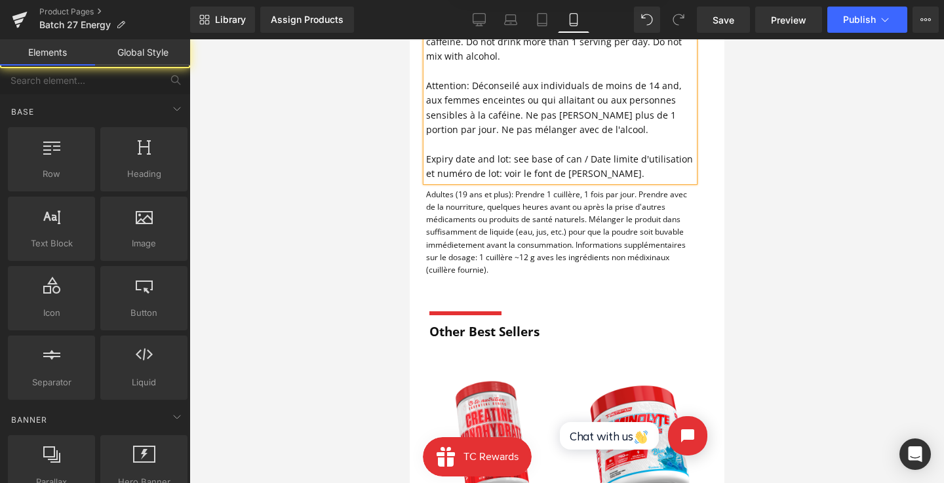
scroll to position [1952, 0]
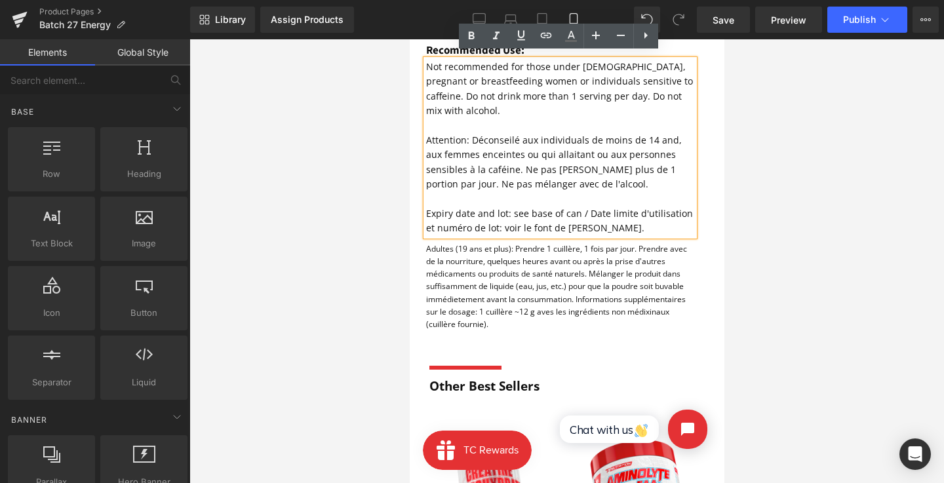
click at [545, 282] on div "Adultes (19 ans et plus): Prendre 1 cuillère, 1 fois par jour. Prendre avec de …" at bounding box center [559, 287] width 268 height 88
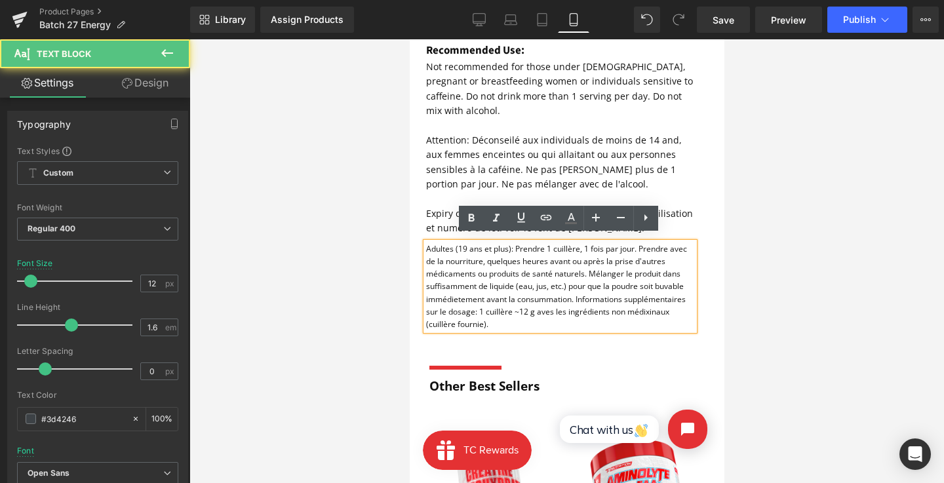
click at [733, 295] on div at bounding box center [566, 261] width 754 height 444
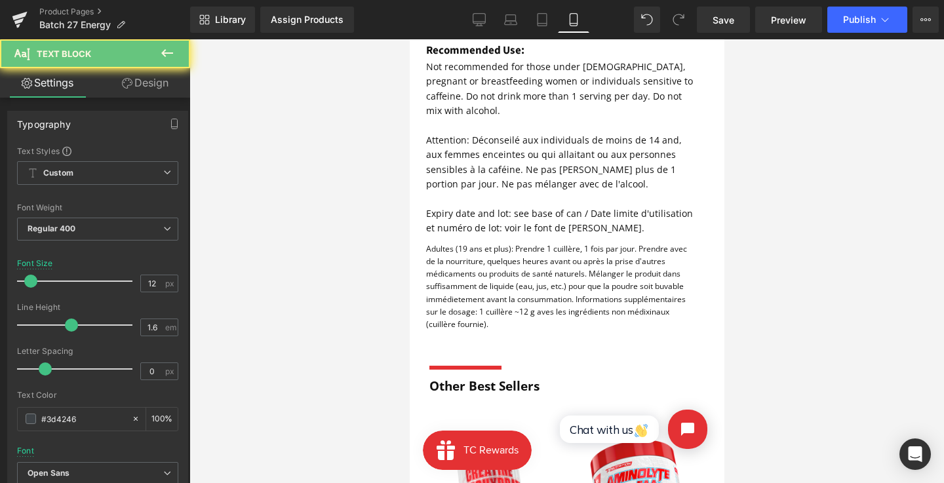
click at [596, 279] on div "Adultes (19 ans et plus): Prendre 1 cuillère, 1 fois par jour. Prendre avec de …" at bounding box center [559, 287] width 268 height 88
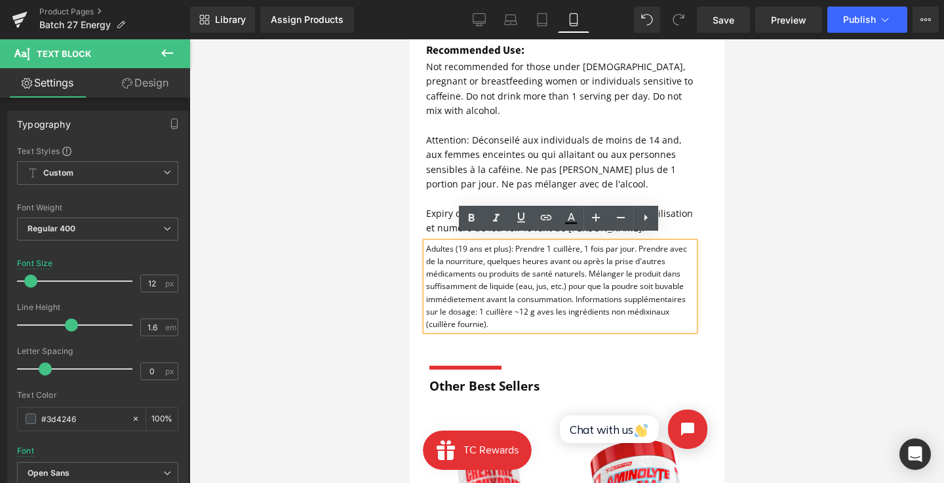
click at [593, 284] on font "Adultes (19 ans et plus): Prendre 1 cuillère, 1 fois par jour. Prendre avec de …" at bounding box center [555, 286] width 261 height 87
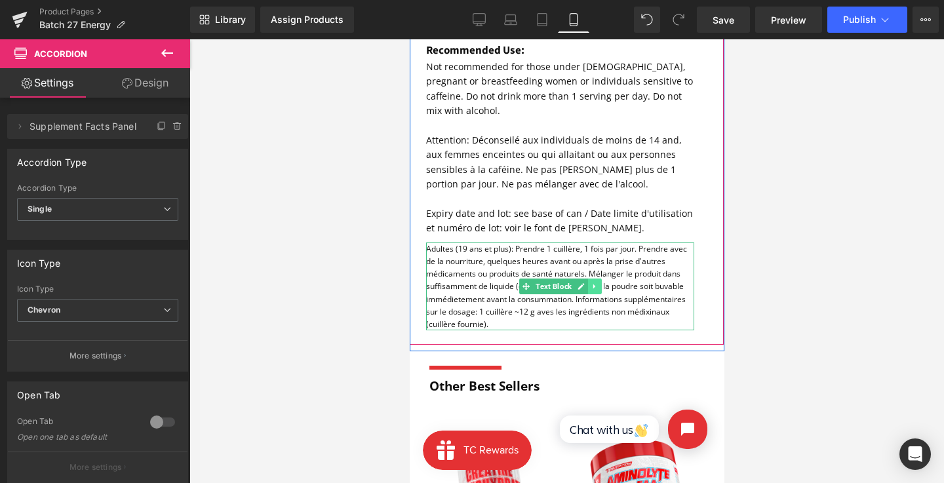
click at [596, 280] on link at bounding box center [594, 287] width 14 height 16
click at [602, 282] on icon at bounding box center [600, 286] width 7 height 8
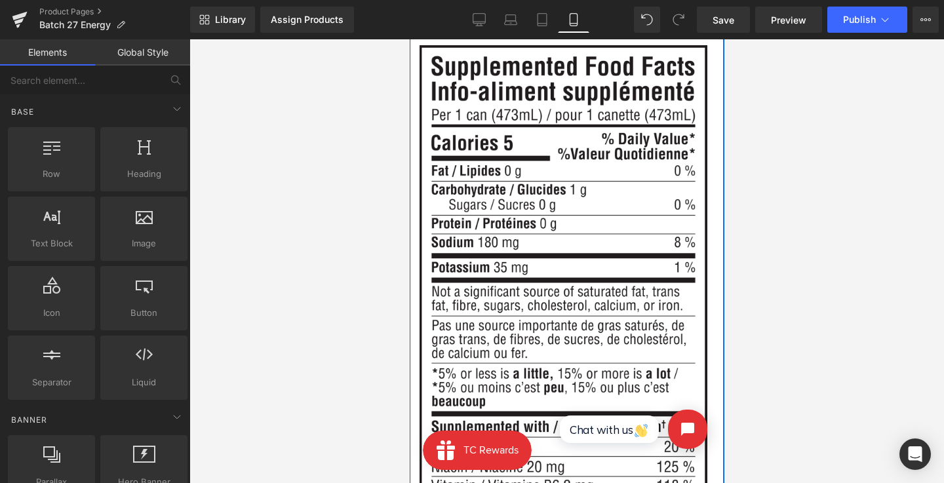
scroll to position [1019, 0]
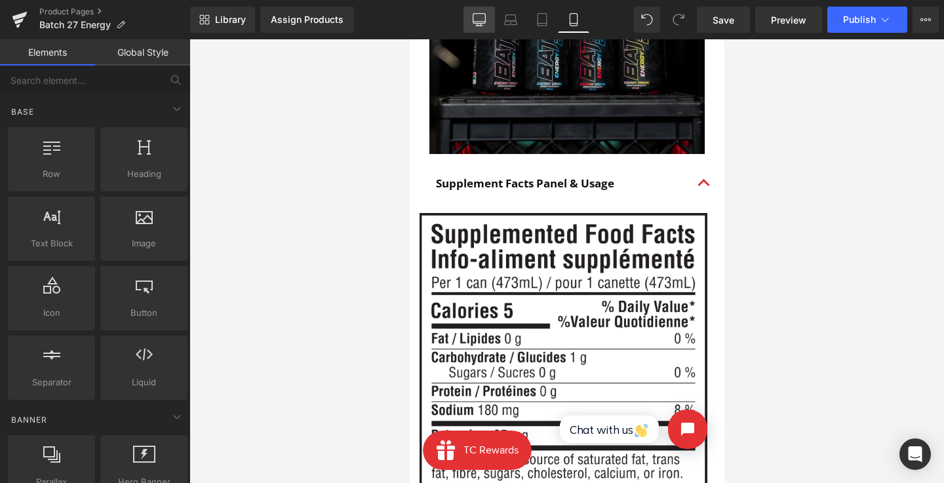
click at [477, 16] on icon at bounding box center [479, 19] width 13 height 13
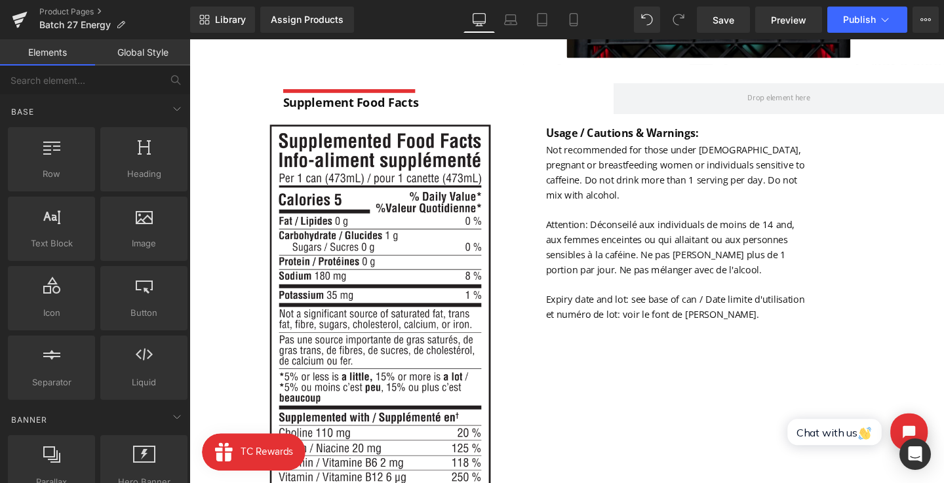
scroll to position [778, 0]
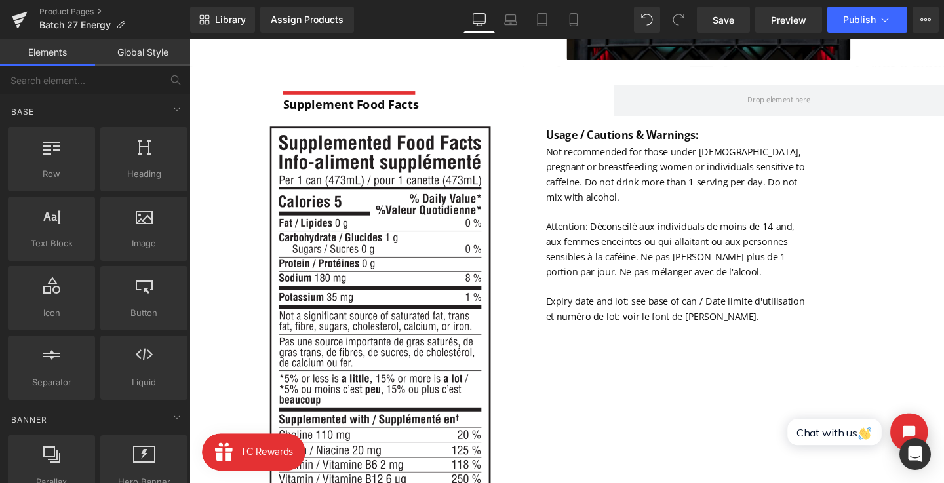
click at [585, 137] on strong "Usage / Cautions & Warnings:" at bounding box center [644, 139] width 161 height 15
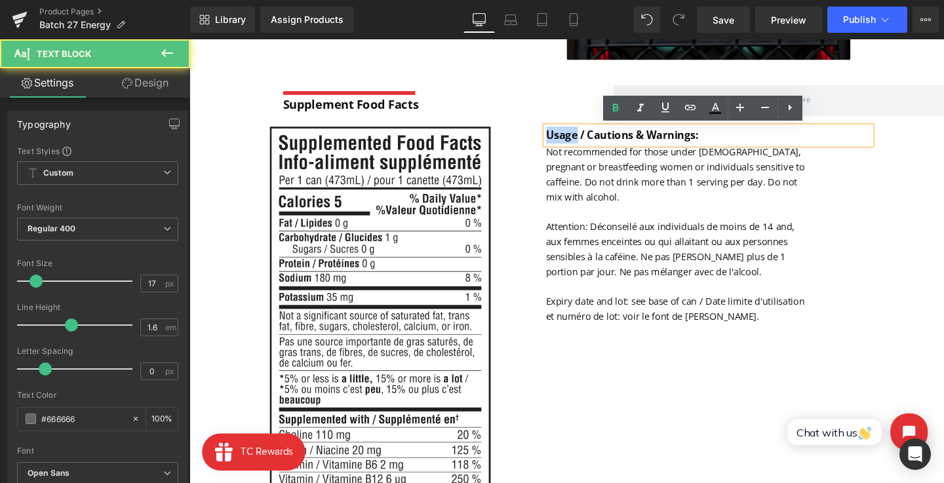
click at [585, 137] on strong "Usage / Cautions & Warnings:" at bounding box center [644, 139] width 161 height 15
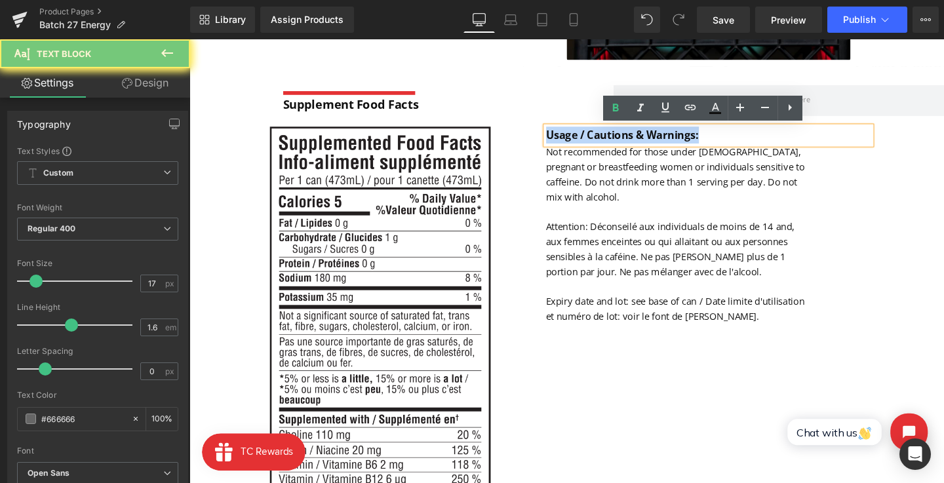
copy strong "Usage / Cautions & Warnings:"
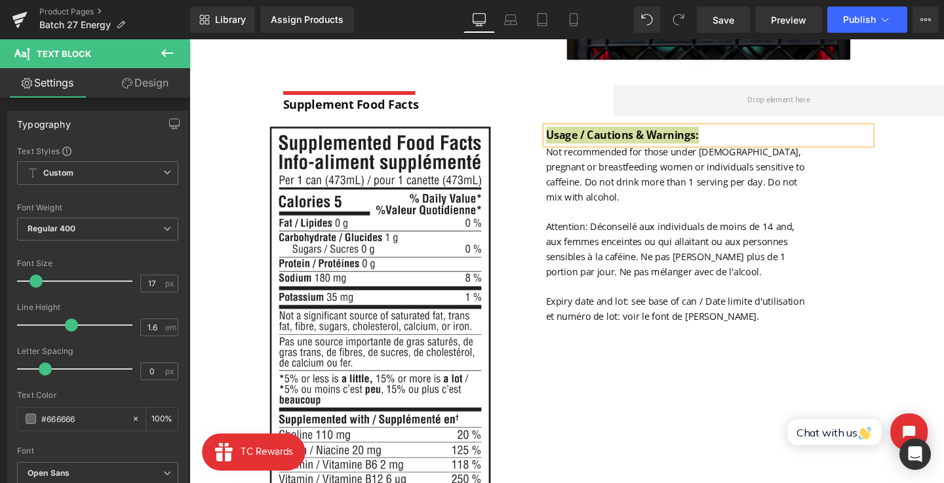
click at [580, 34] on div "Library Assign Products Product Preview No product match your search. Please tr…" at bounding box center [567, 19] width 754 height 39
click at [576, 27] on link "Mobile" at bounding box center [573, 20] width 31 height 26
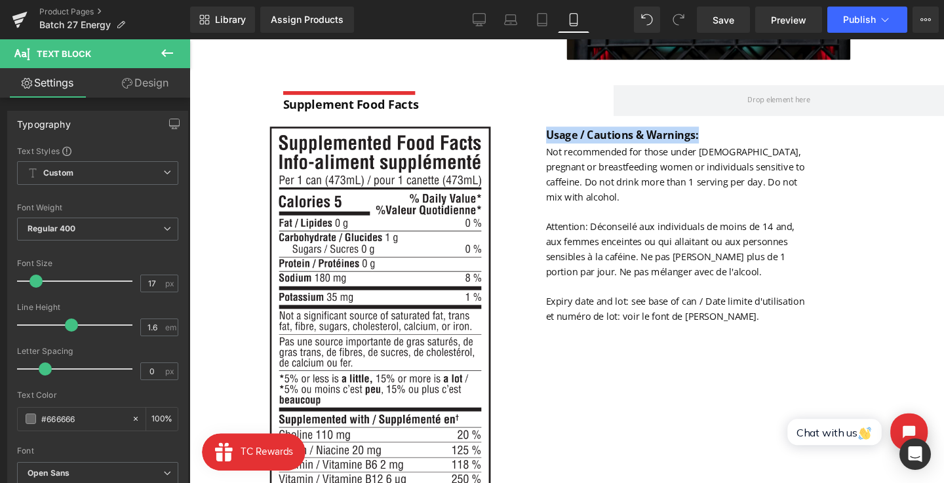
click at [606, 179] on p "Not recommended for those under [DEMOGRAPHIC_DATA], pregnant or breastfeeding w…" at bounding box center [702, 243] width 277 height 189
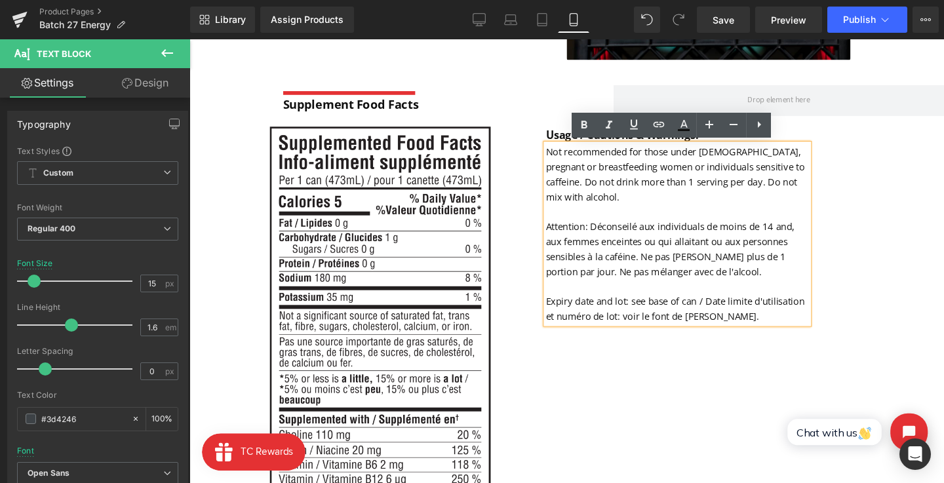
type input "14"
type input "100"
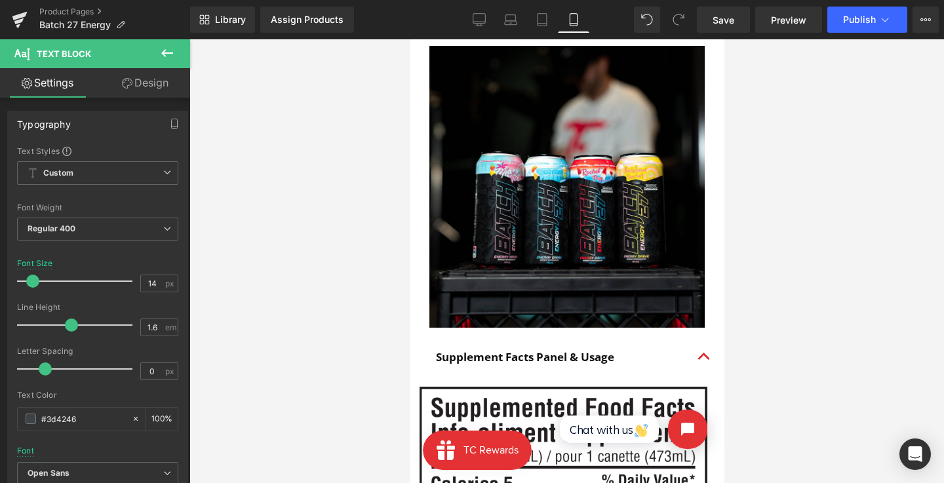
scroll to position [961, 0]
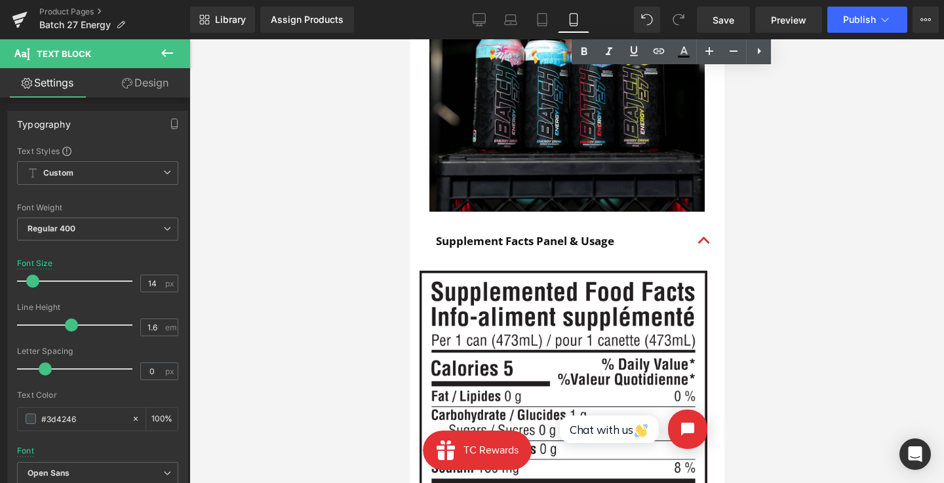
click at [511, 239] on strong "Supplement Facts Panel & Usage" at bounding box center [524, 240] width 178 height 15
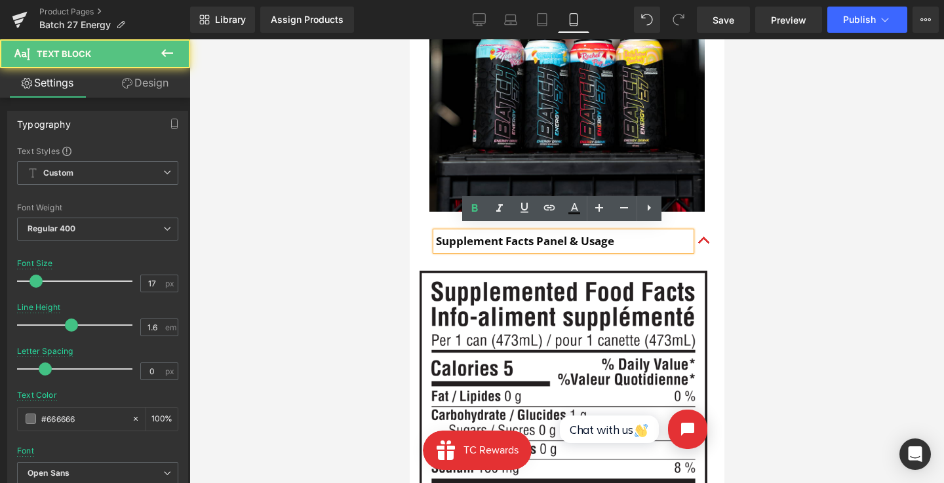
click at [496, 234] on strong "Supplement Facts Panel & Usage" at bounding box center [524, 240] width 178 height 15
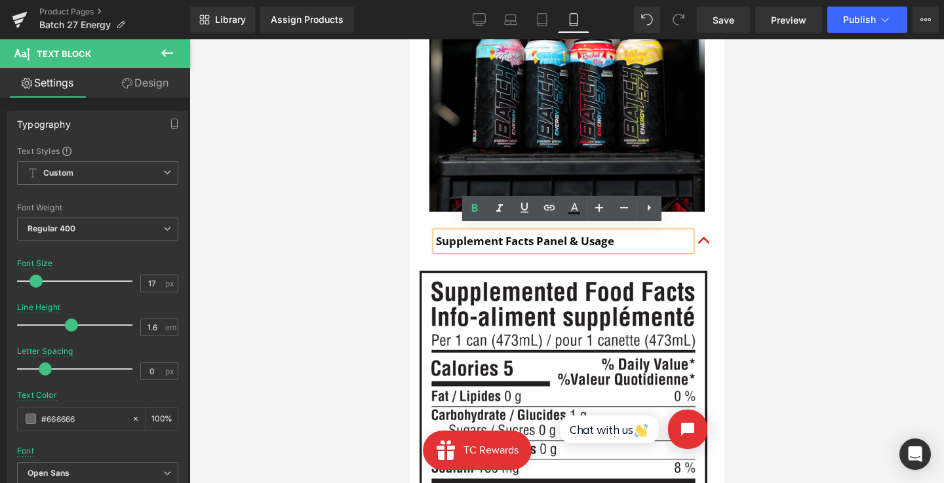
drag, startPoint x: 593, startPoint y: 237, endPoint x: 633, endPoint y: 235, distance: 40.0
click at [633, 235] on p "Supplement Facts Panel & Usage" at bounding box center [562, 241] width 255 height 18
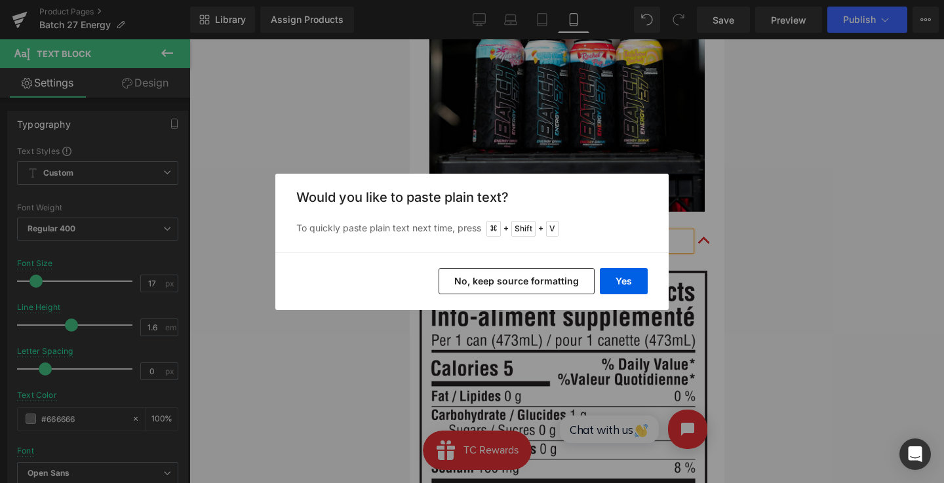
click at [623, 281] on button "Yes" at bounding box center [624, 281] width 48 height 26
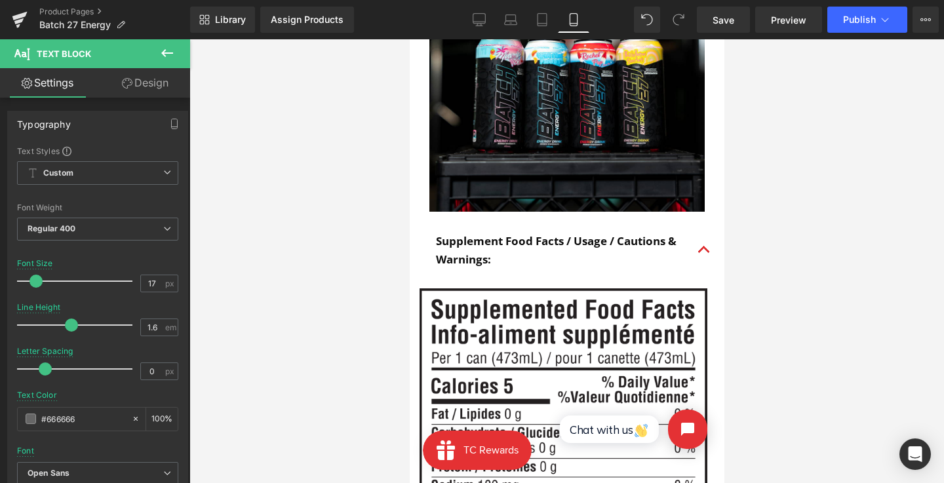
click at [596, 239] on div "Supplement Food Facts / Usage / Cautions & Warnings: Text Block" at bounding box center [562, 249] width 255 height 35
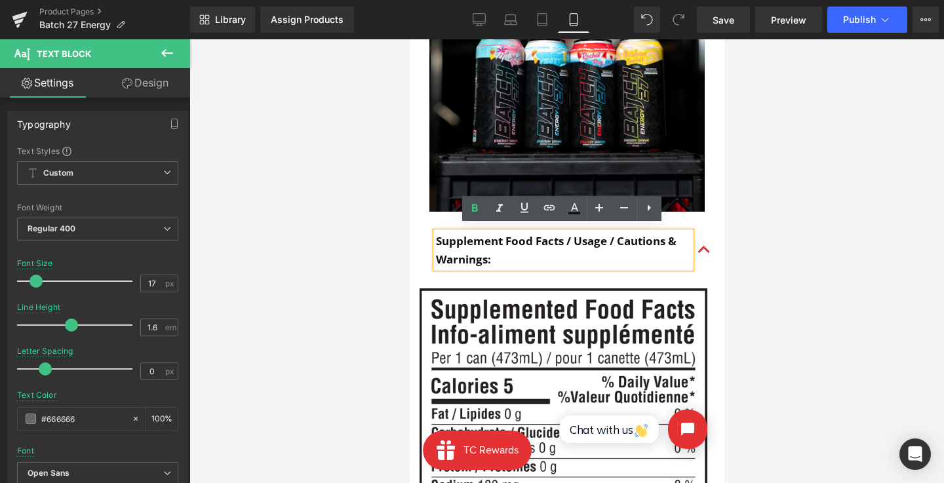
click at [620, 238] on strong "Supplement Food Facts / Usage / Cautions & Warnings:" at bounding box center [555, 249] width 241 height 33
click at [783, 234] on div at bounding box center [566, 261] width 754 height 444
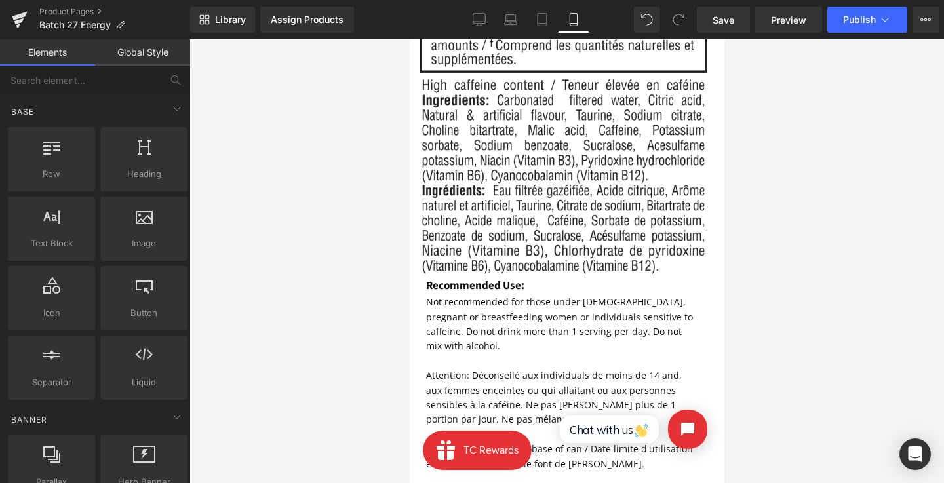
scroll to position [1715, 0]
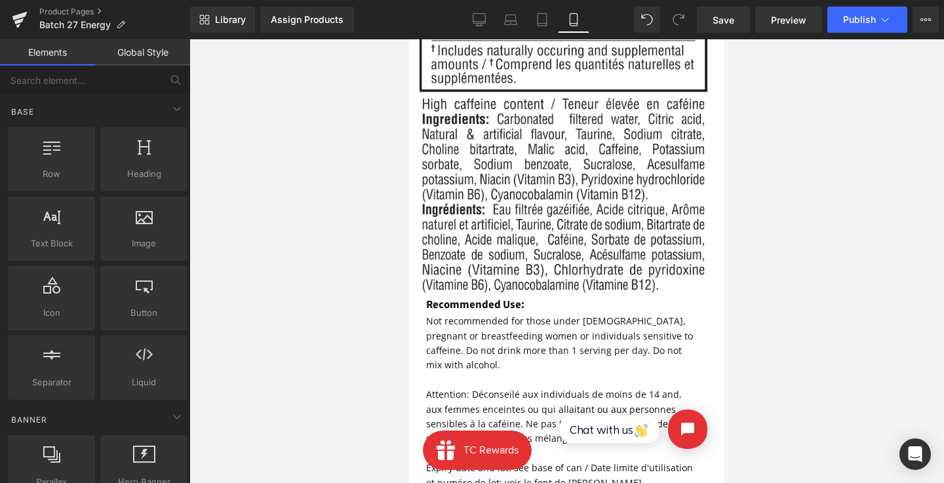
click at [480, 297] on strong "Recommended Use:" at bounding box center [474, 305] width 98 height 16
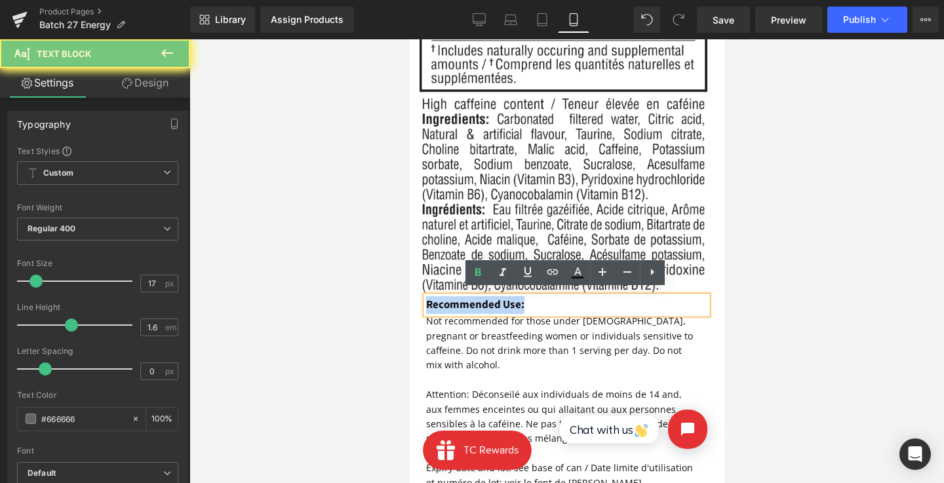
click at [480, 297] on strong "Recommended Use:" at bounding box center [474, 305] width 98 height 16
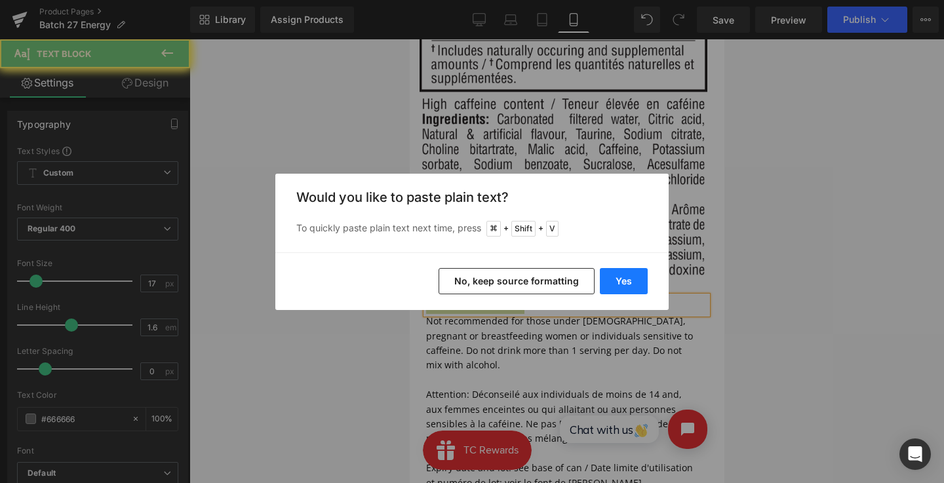
click at [619, 276] on button "Yes" at bounding box center [624, 281] width 48 height 26
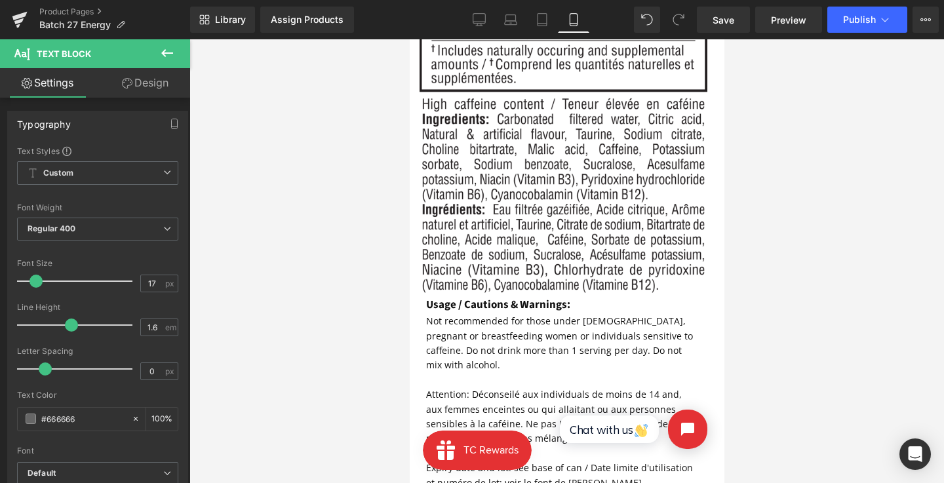
click at [480, 297] on b "Usage / Cautions & Warnings:" at bounding box center [497, 305] width 144 height 16
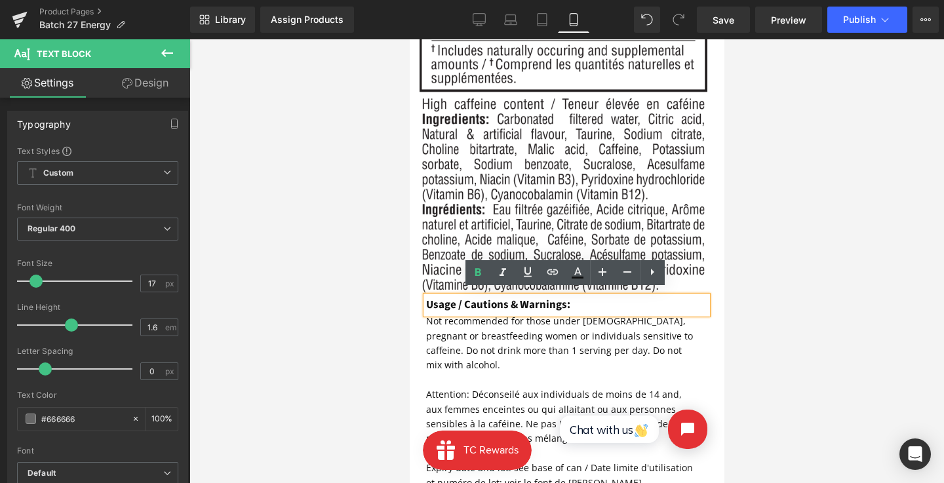
click at [778, 328] on div at bounding box center [566, 261] width 754 height 444
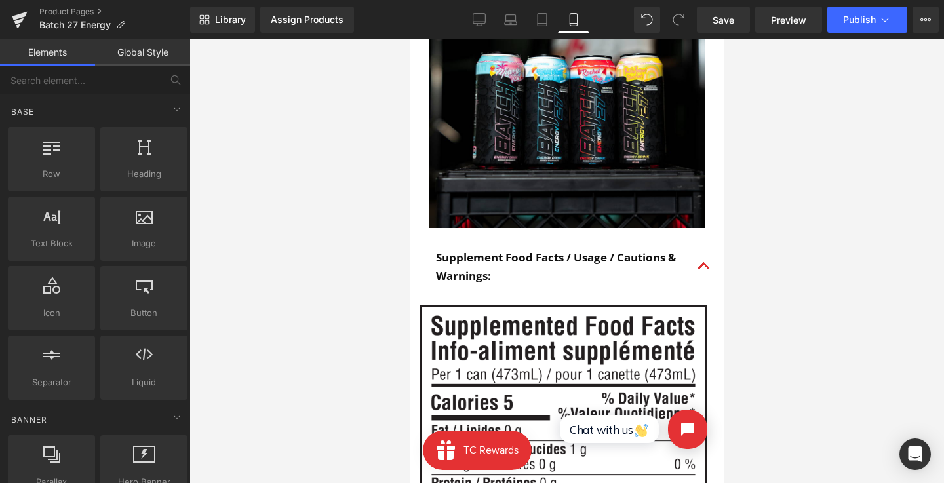
scroll to position [933, 0]
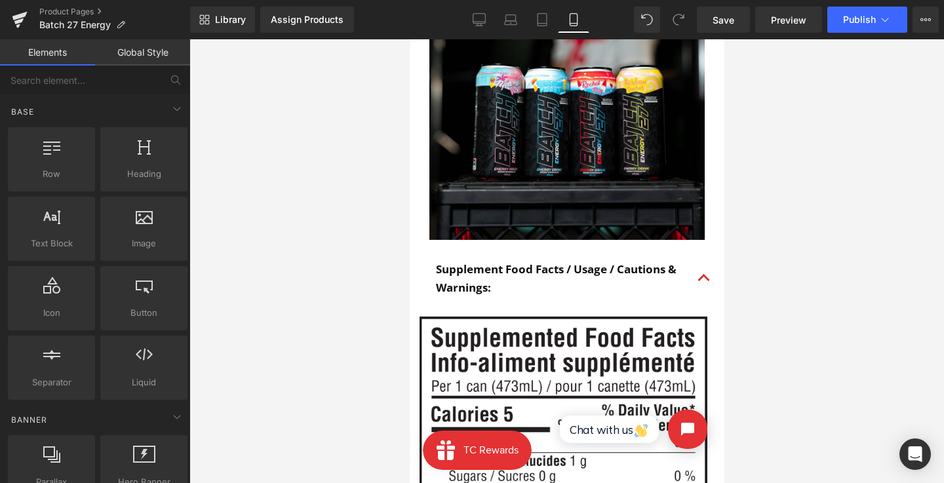
click at [697, 275] on button "button" at bounding box center [703, 277] width 26 height 55
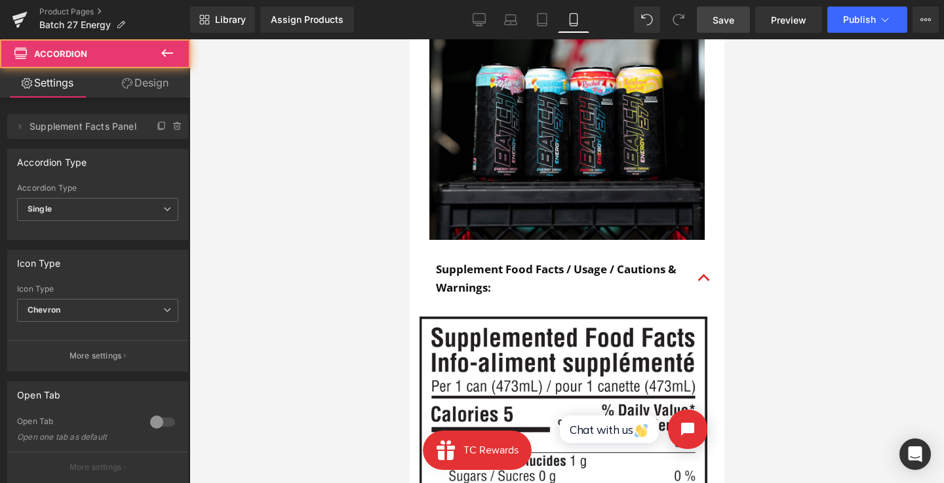
click at [718, 22] on span "Save" at bounding box center [723, 20] width 22 height 14
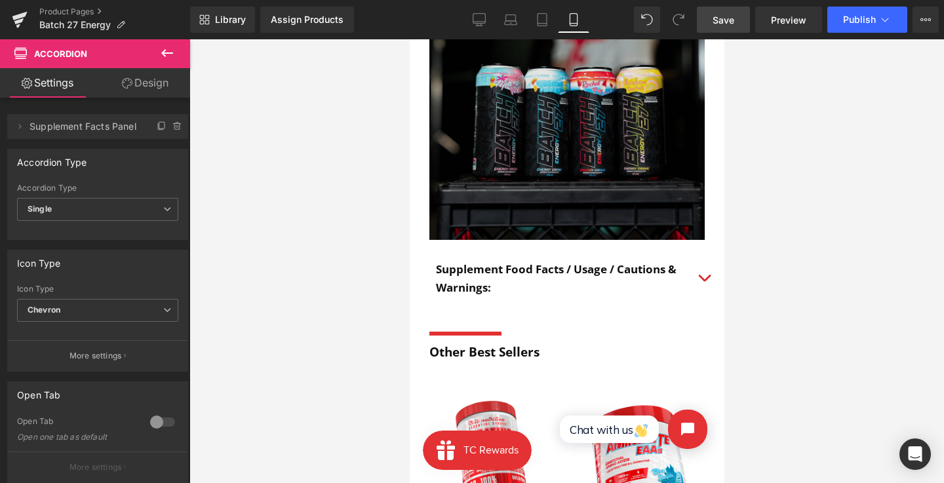
scroll to position [1312, 0]
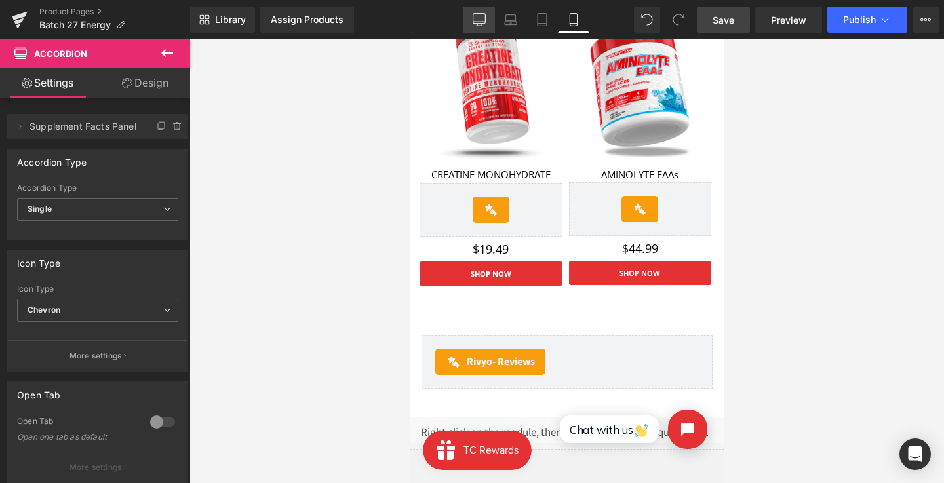
click at [476, 22] on icon at bounding box center [479, 19] width 13 height 13
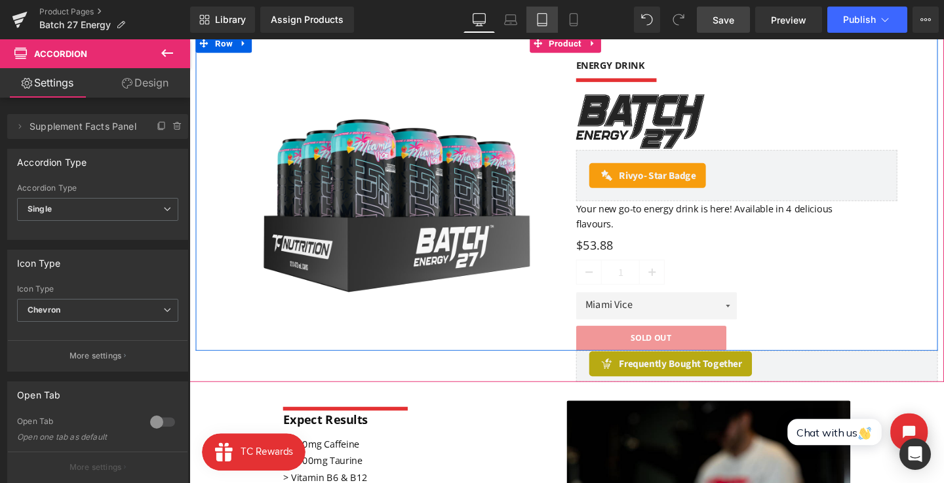
scroll to position [91, 0]
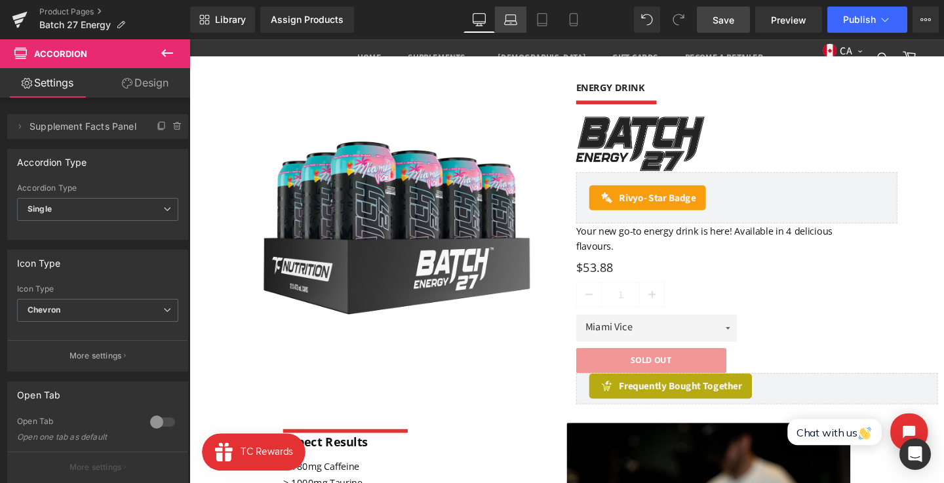
click at [514, 25] on icon at bounding box center [510, 19] width 13 height 13
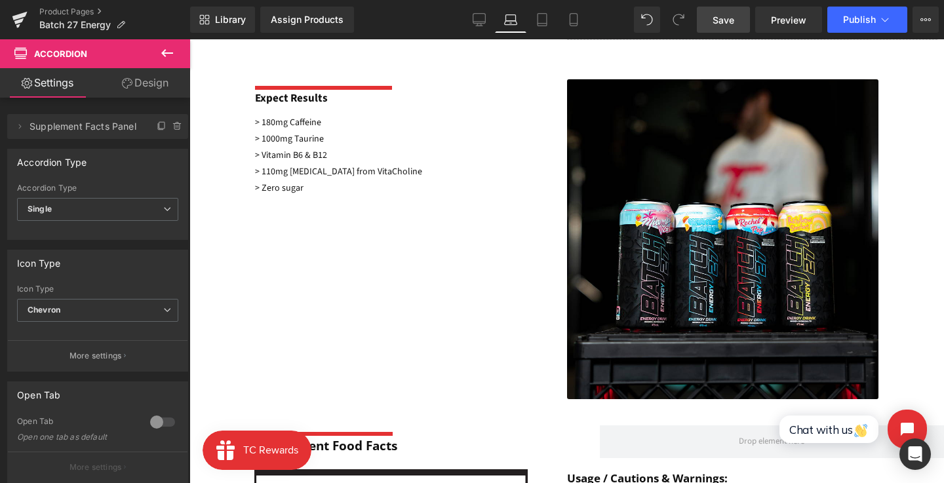
scroll to position [389, 0]
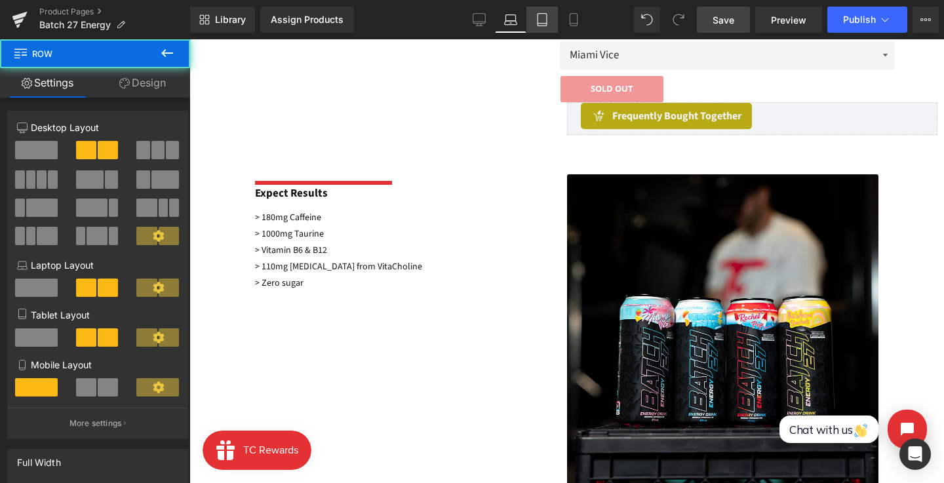
click at [540, 24] on icon at bounding box center [541, 24] width 9 height 0
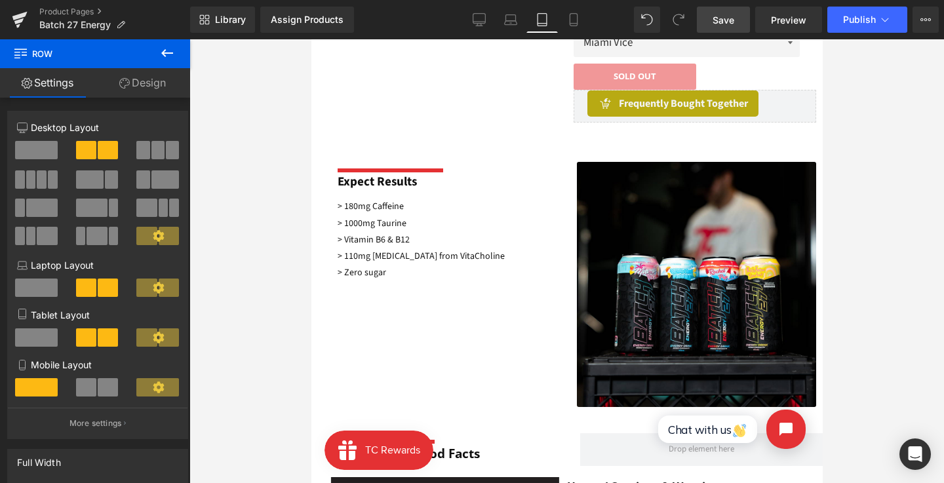
scroll to position [64, 0]
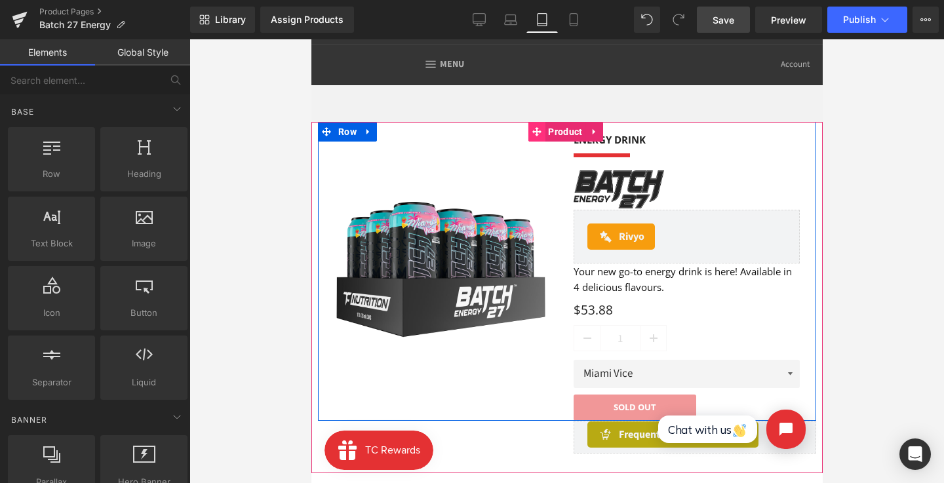
click at [535, 135] on icon at bounding box center [535, 131] width 9 height 9
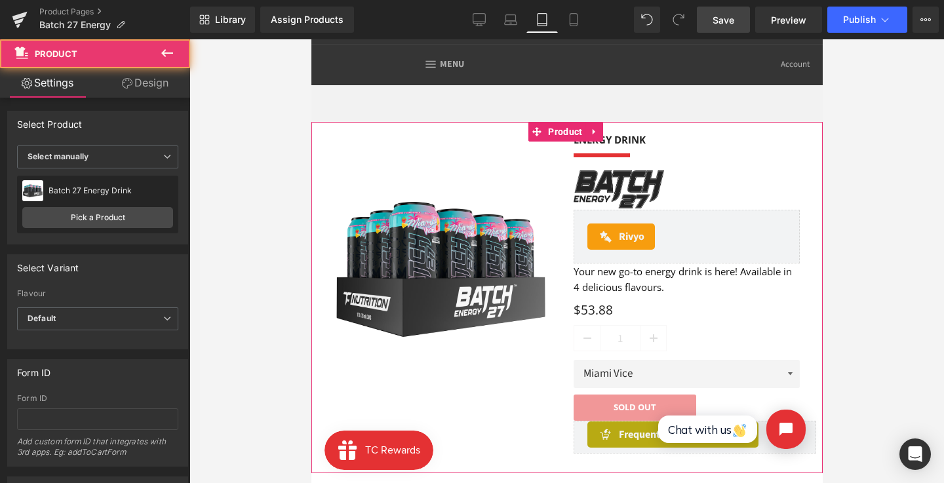
click at [130, 88] on icon at bounding box center [127, 83] width 10 height 10
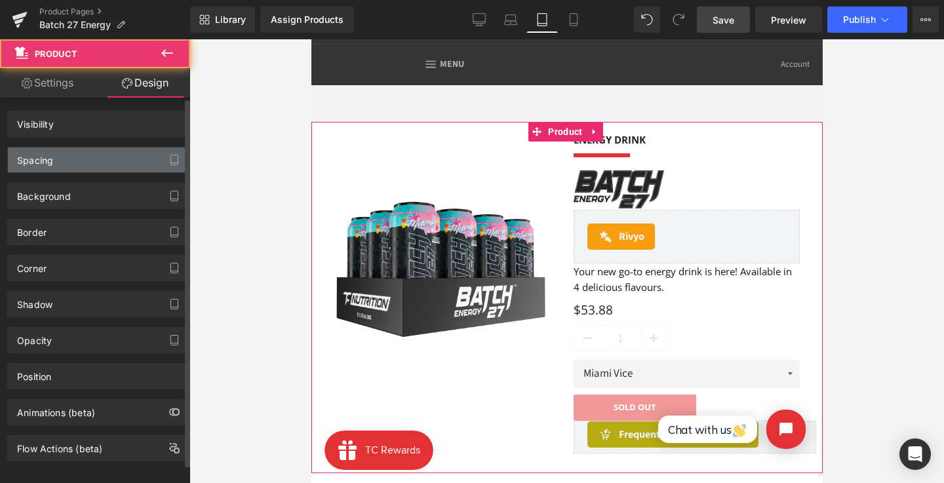
click at [123, 135] on div "Visibility" at bounding box center [98, 123] width 180 height 25
click at [116, 158] on div "Spacing" at bounding box center [98, 159] width 180 height 25
click at [29, 151] on div "Spacing" at bounding box center [35, 156] width 36 height 18
click at [29, 160] on div "Spacing" at bounding box center [35, 156] width 36 height 18
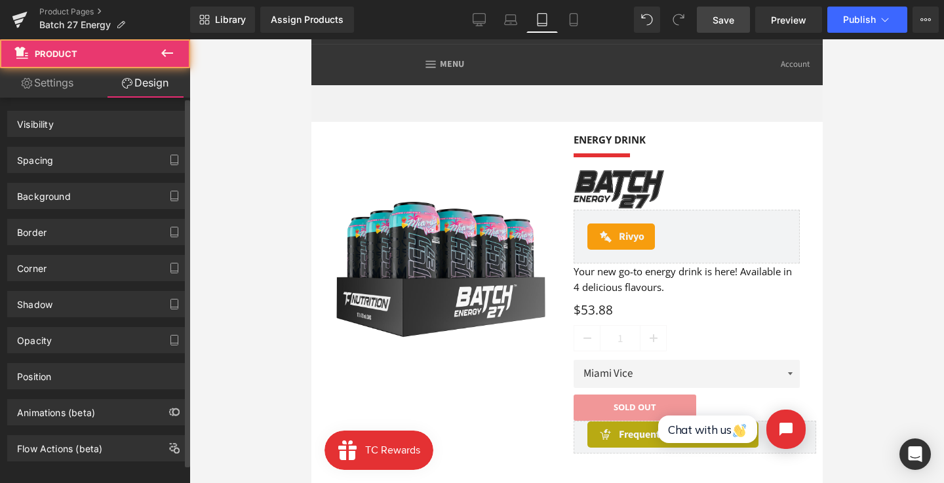
click at [482, 21] on icon at bounding box center [479, 19] width 13 height 13
drag, startPoint x: 35, startPoint y: 152, endPoint x: 102, endPoint y: 141, distance: 67.8
click at [35, 152] on div "Spacing" at bounding box center [35, 156] width 36 height 18
click at [733, 28] on link "Save" at bounding box center [723, 20] width 53 height 26
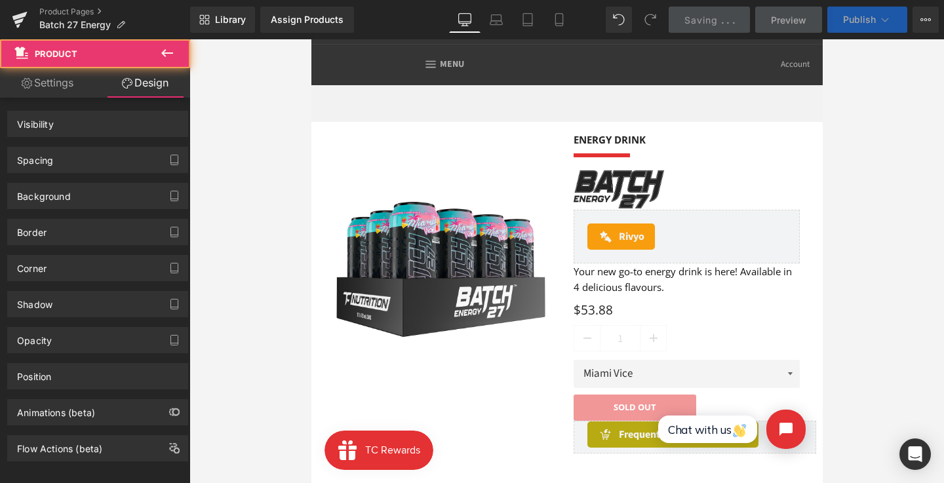
click at [869, 21] on span "Publish" at bounding box center [859, 19] width 33 height 10
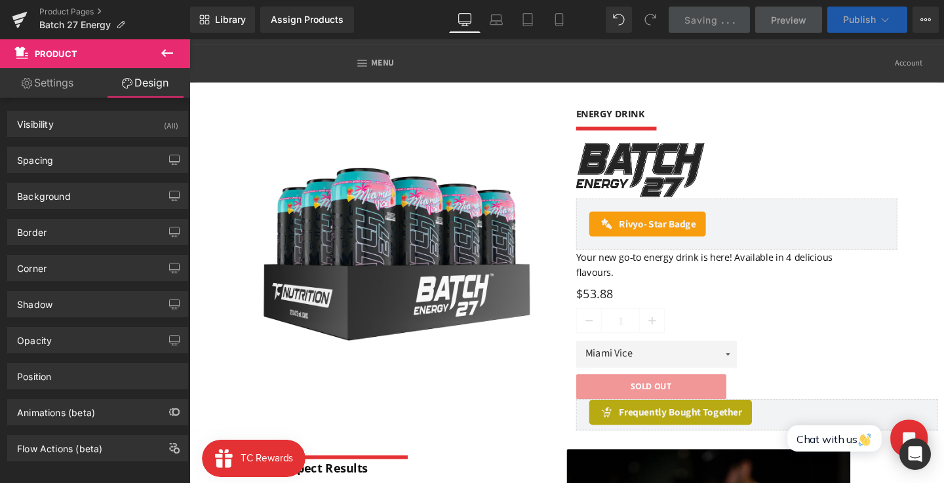
scroll to position [26, 0]
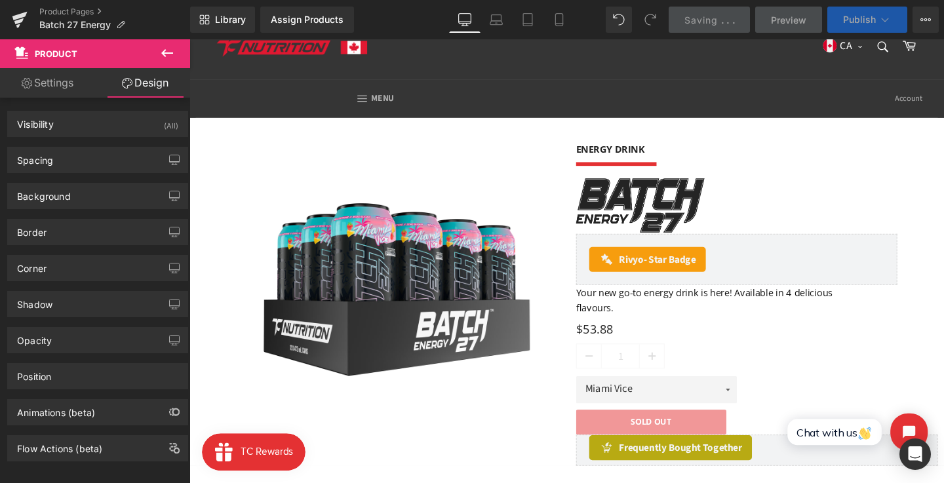
click at [869, 21] on span "Publish" at bounding box center [859, 19] width 33 height 10
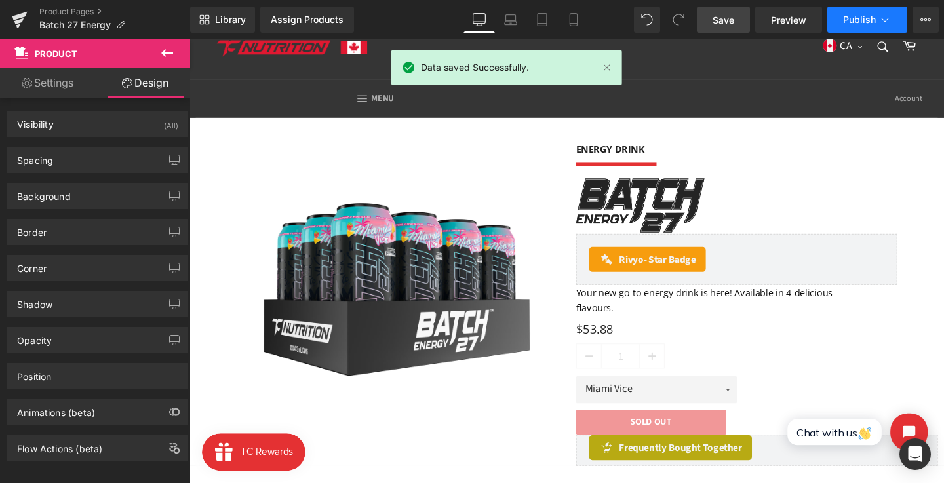
click at [882, 24] on icon at bounding box center [884, 19] width 13 height 13
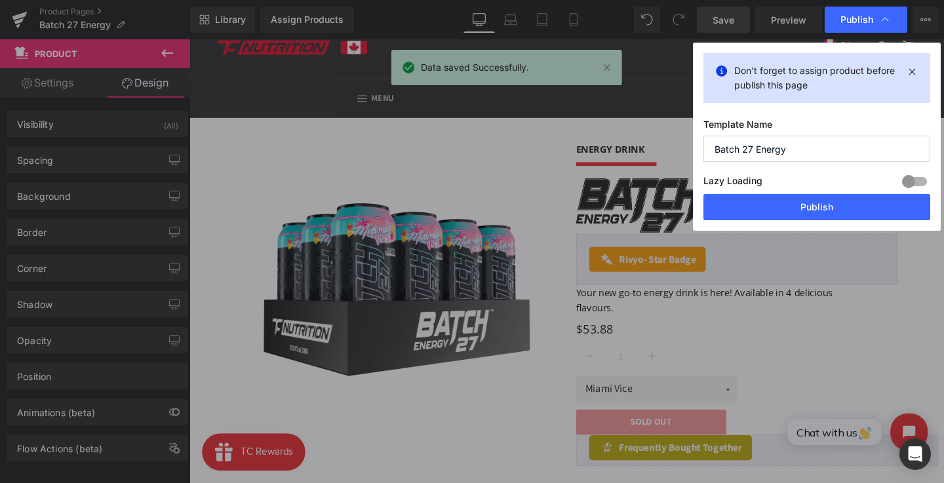
click at [840, 209] on button "Publish" at bounding box center [816, 207] width 227 height 26
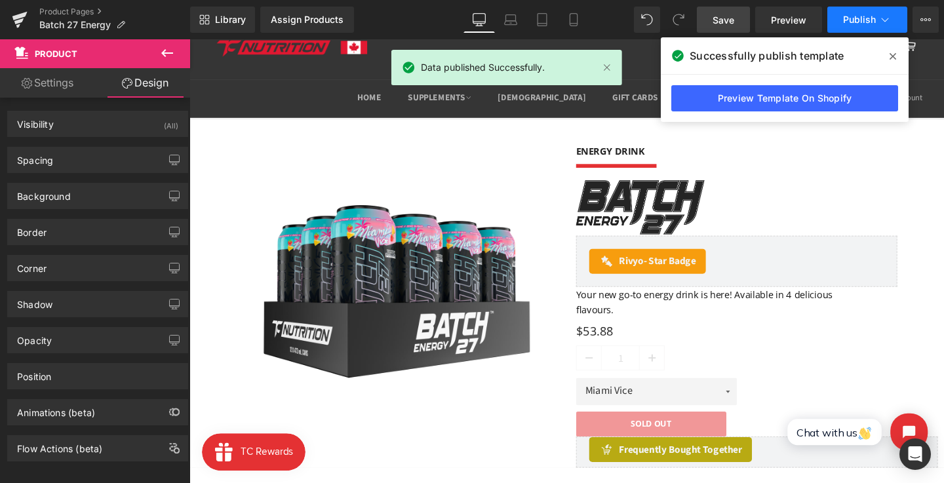
click at [891, 56] on icon at bounding box center [892, 56] width 7 height 7
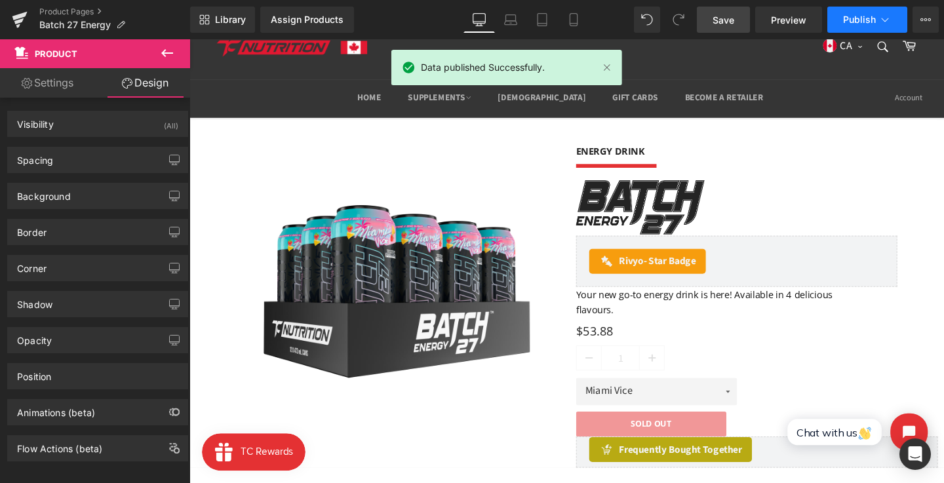
click at [892, 37] on div "Library Assign Products Product Preview No product match your search. Please tr…" at bounding box center [567, 19] width 754 height 39
click at [882, 22] on icon at bounding box center [884, 19] width 13 height 13
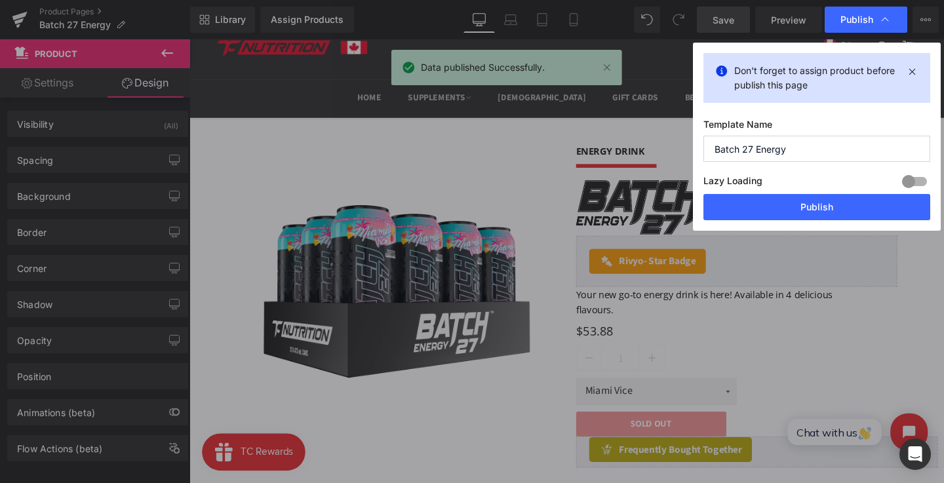
click at [846, 142] on input "Batch 27 Energy" at bounding box center [816, 149] width 227 height 26
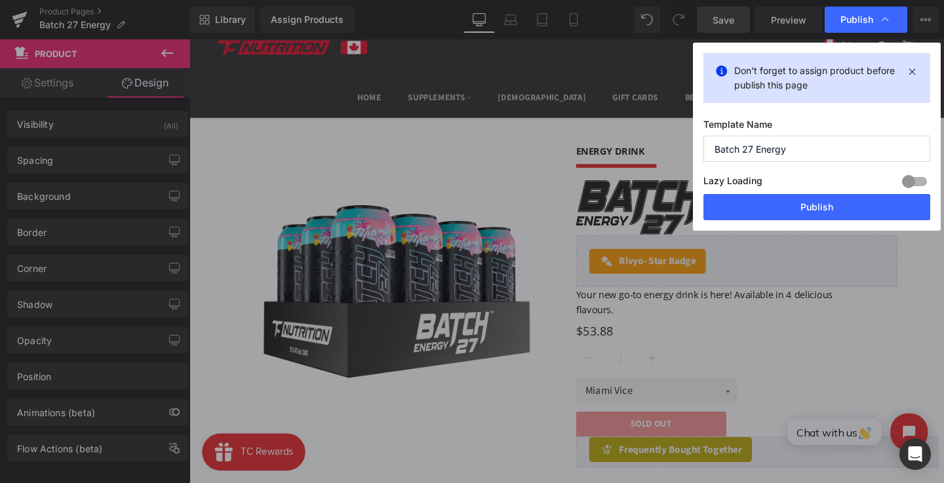
click at [826, 151] on input "Batch 27 Energy" at bounding box center [816, 149] width 227 height 26
type input "Batch 27 Energy Drink"
click at [825, 199] on button "Publish" at bounding box center [816, 207] width 227 height 26
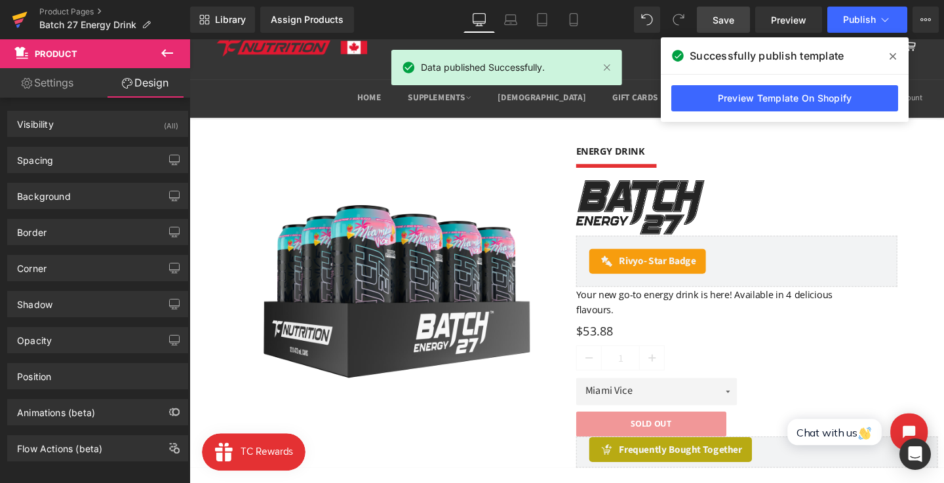
click at [18, 13] on icon at bounding box center [20, 19] width 16 height 33
